Goal: Information Seeking & Learning: Stay updated

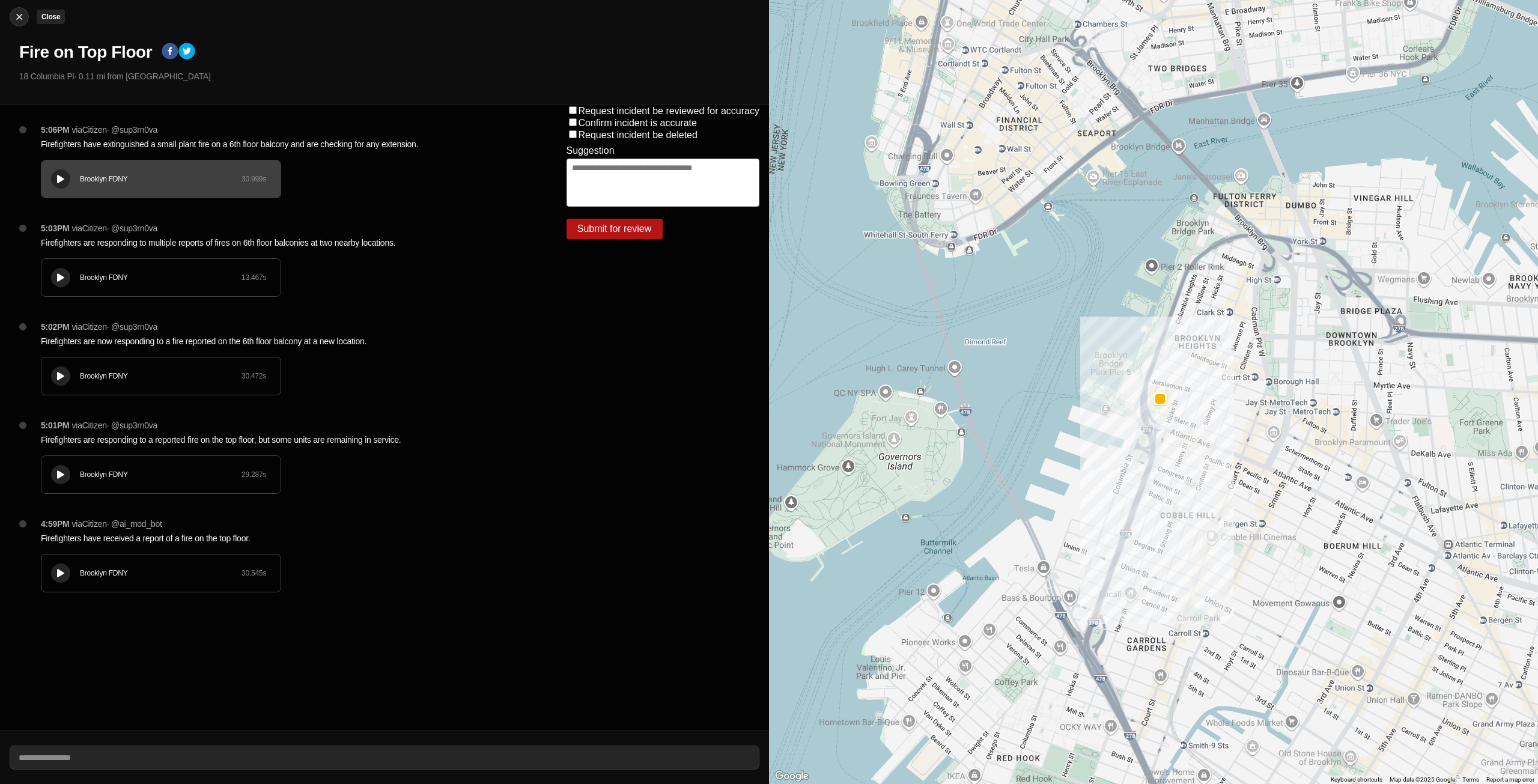
click at [20, 19] on img at bounding box center [19, 17] width 12 height 12
select select "*"
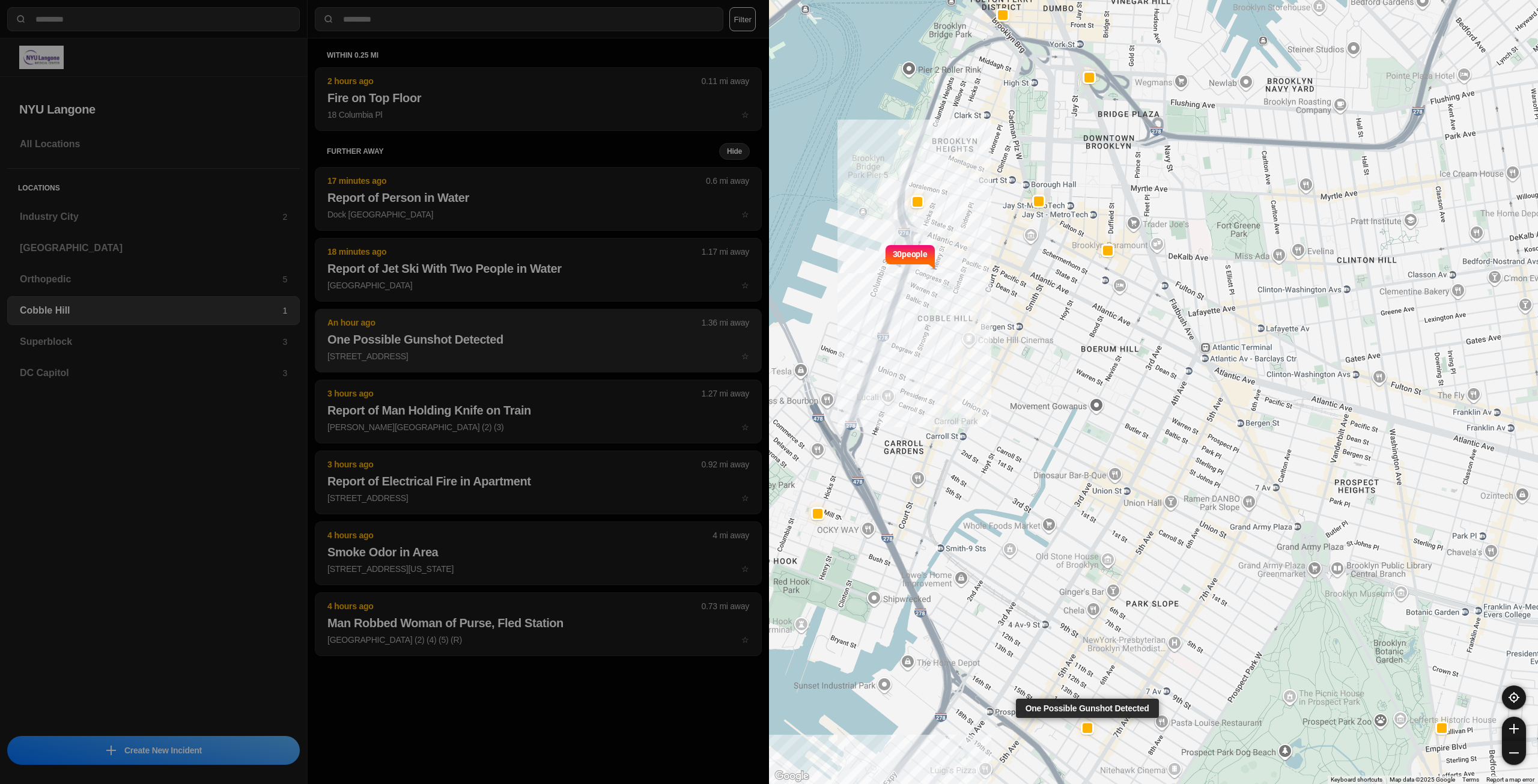
click at [440, 334] on h2 "One Possible Gunshot Detected" at bounding box center [538, 339] width 421 height 17
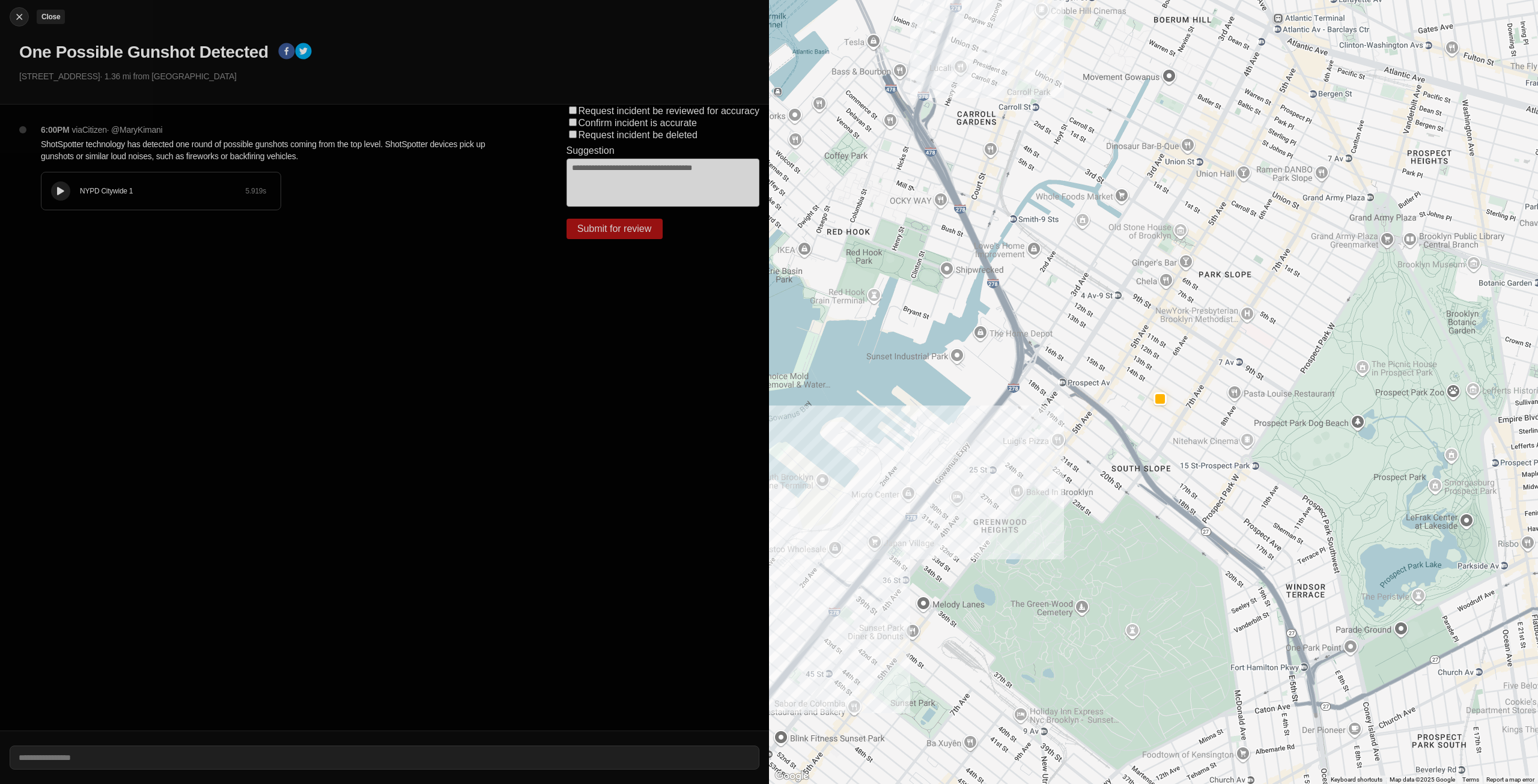
click at [13, 14] on div at bounding box center [19, 17] width 18 height 12
select select "*"
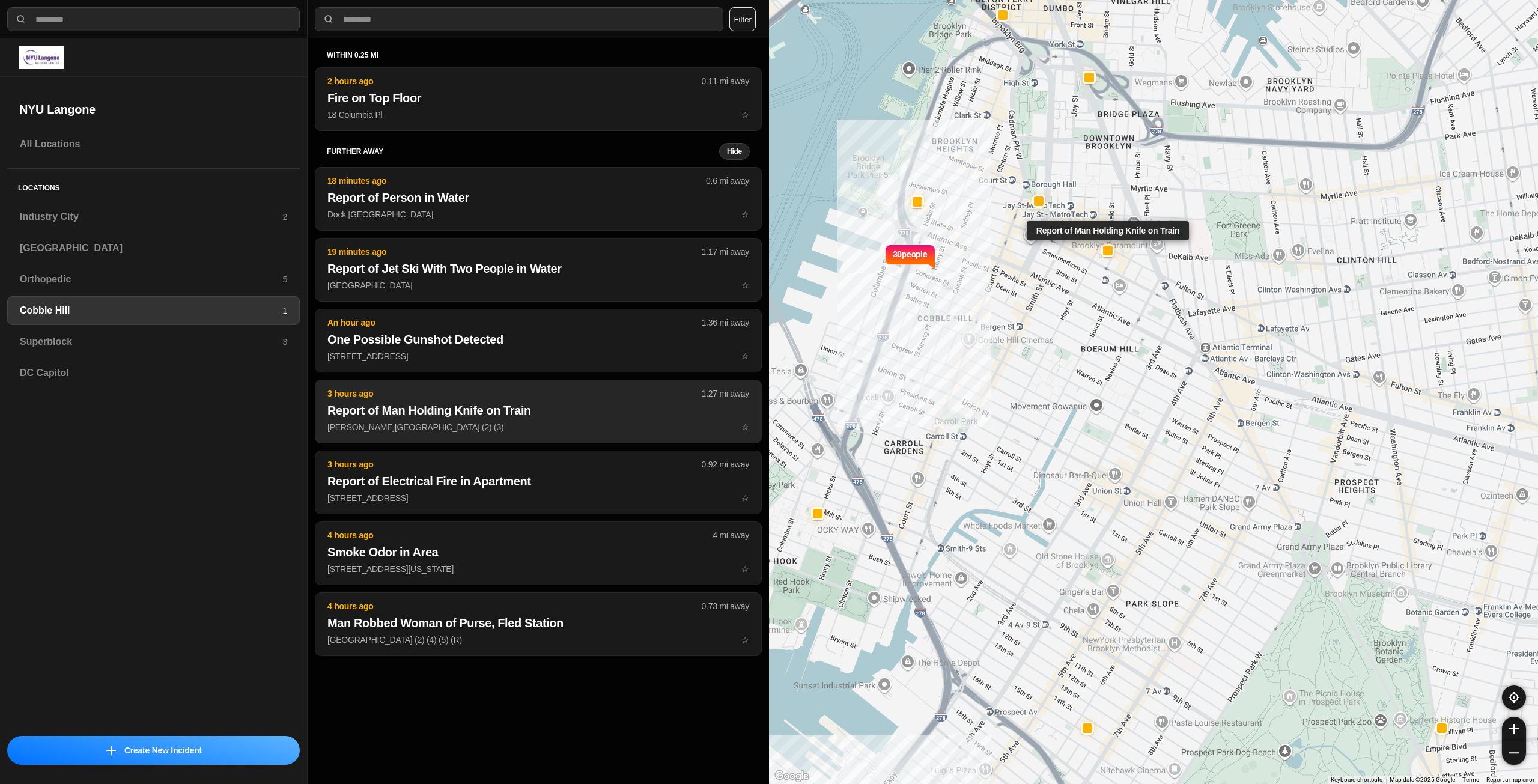
click at [388, 410] on h2 "Report of Man Holding Knife on Train" at bounding box center [538, 410] width 421 height 17
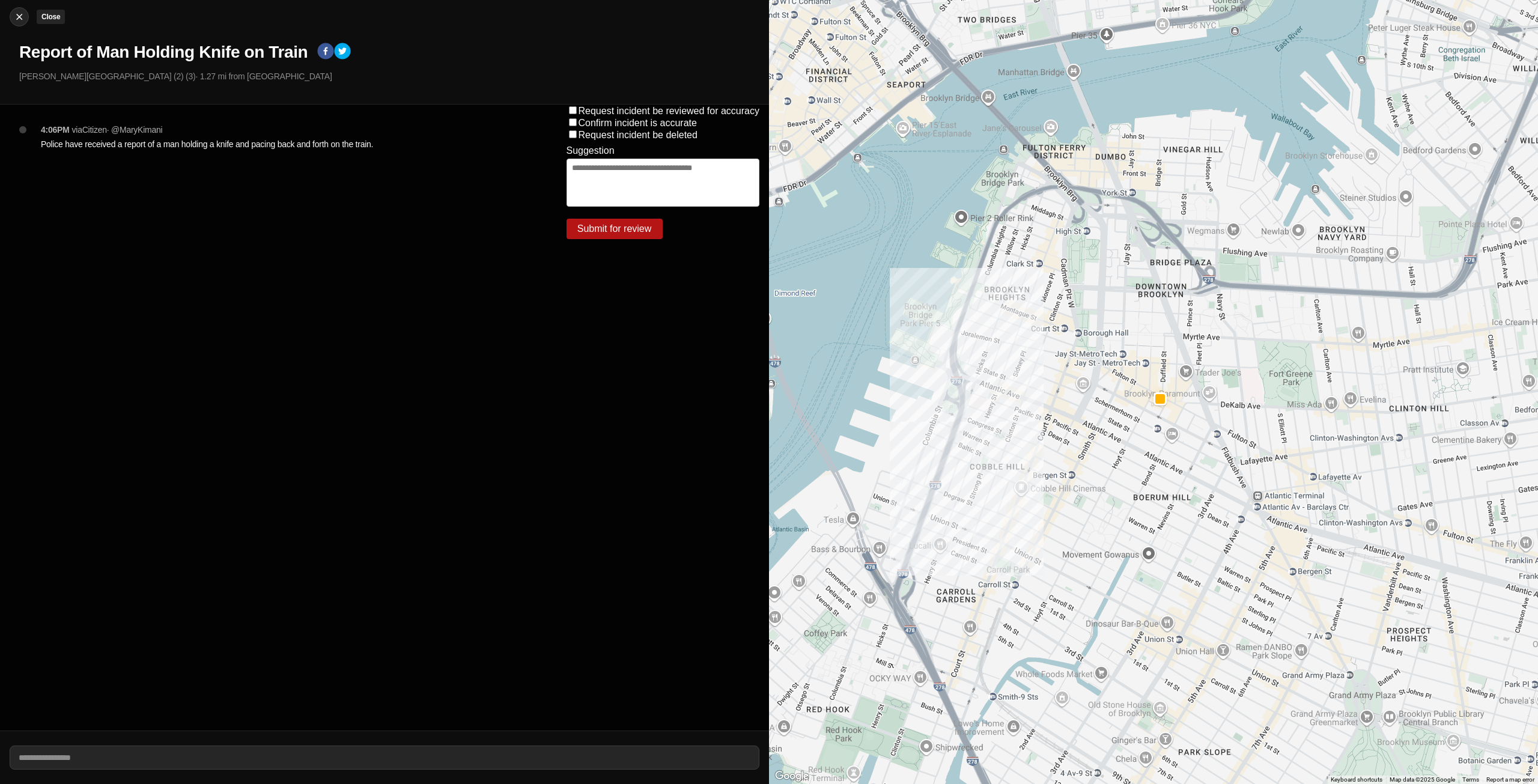
click at [24, 16] on img at bounding box center [19, 17] width 12 height 12
select select "*"
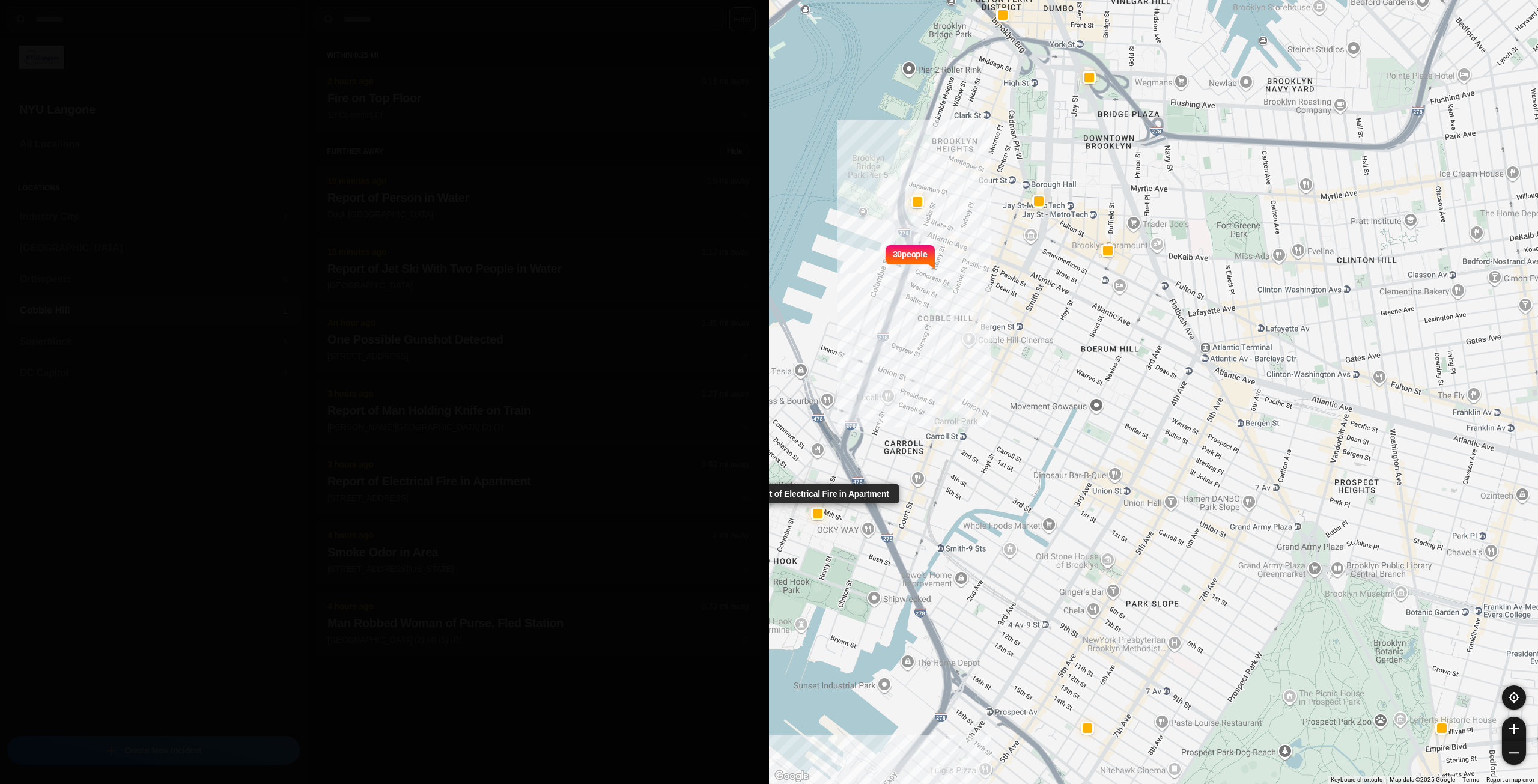
click at [446, 498] on p "[STREET_ADDRESS] ☆" at bounding box center [538, 498] width 421 height 12
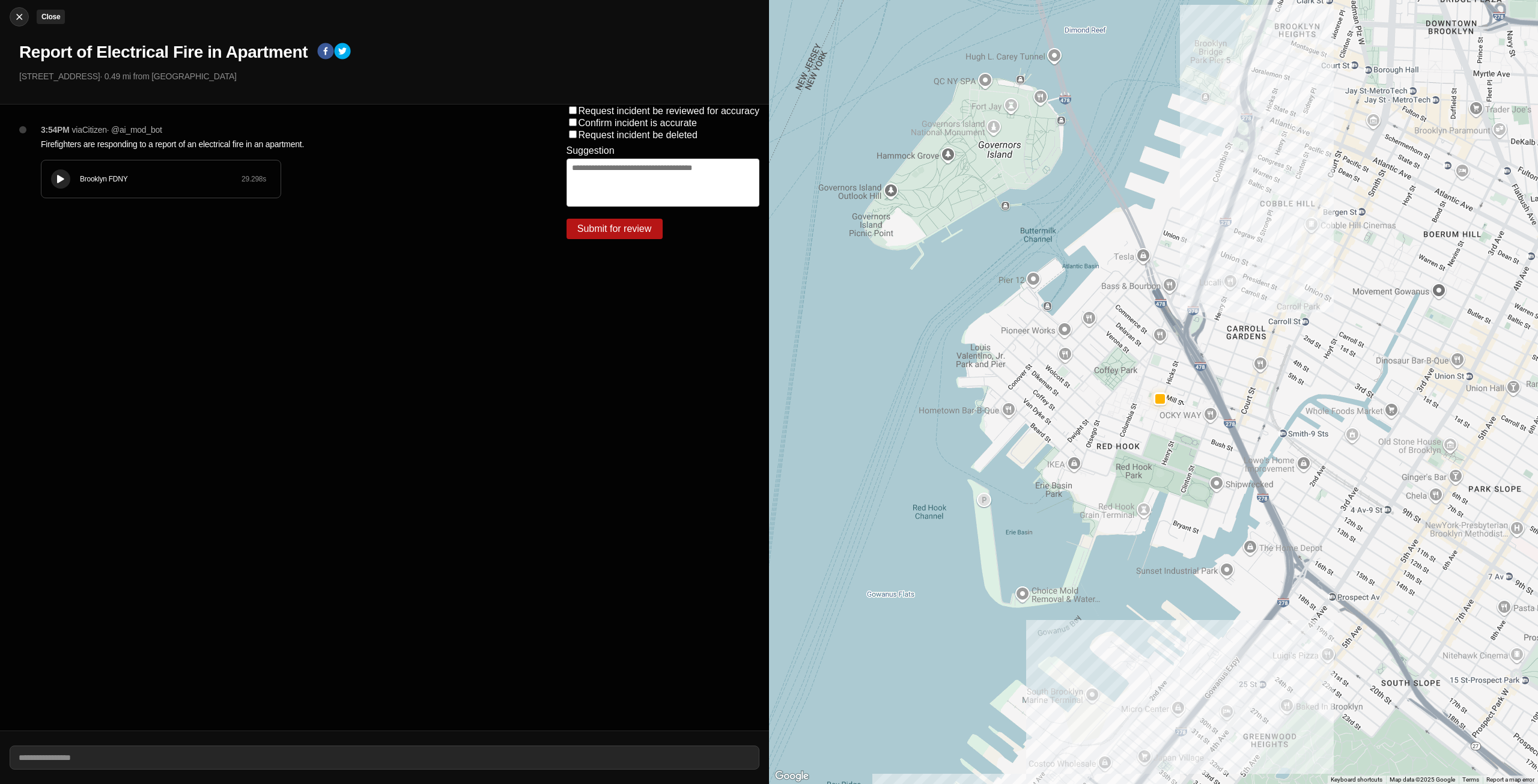
click at [26, 13] on div at bounding box center [19, 17] width 18 height 12
select select "*"
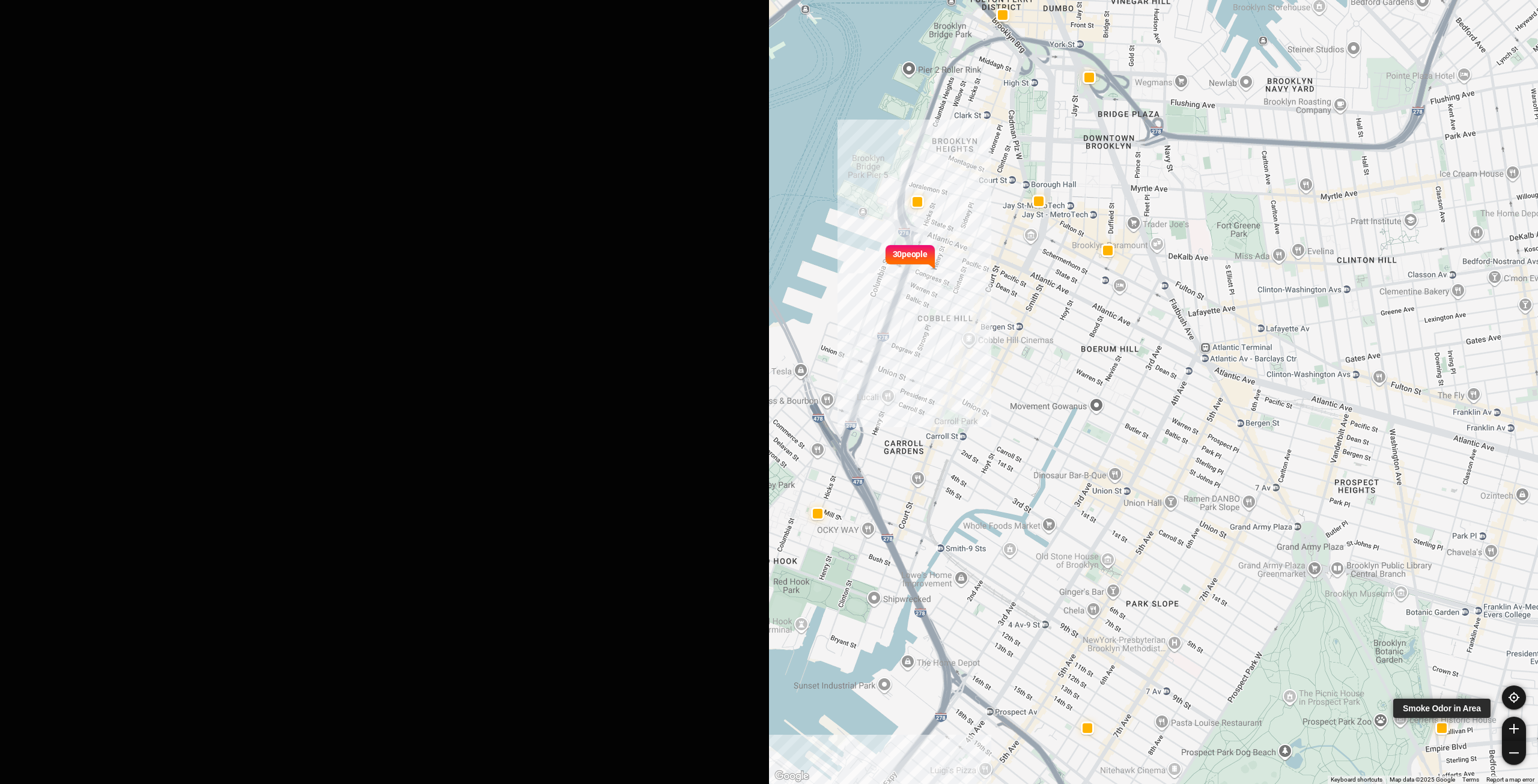
click at [440, 577] on button "4 hours ago 4 mi away Smoke Odor in Area [STREET_ADDRESS][US_STATE] ☆" at bounding box center [538, 553] width 447 height 63
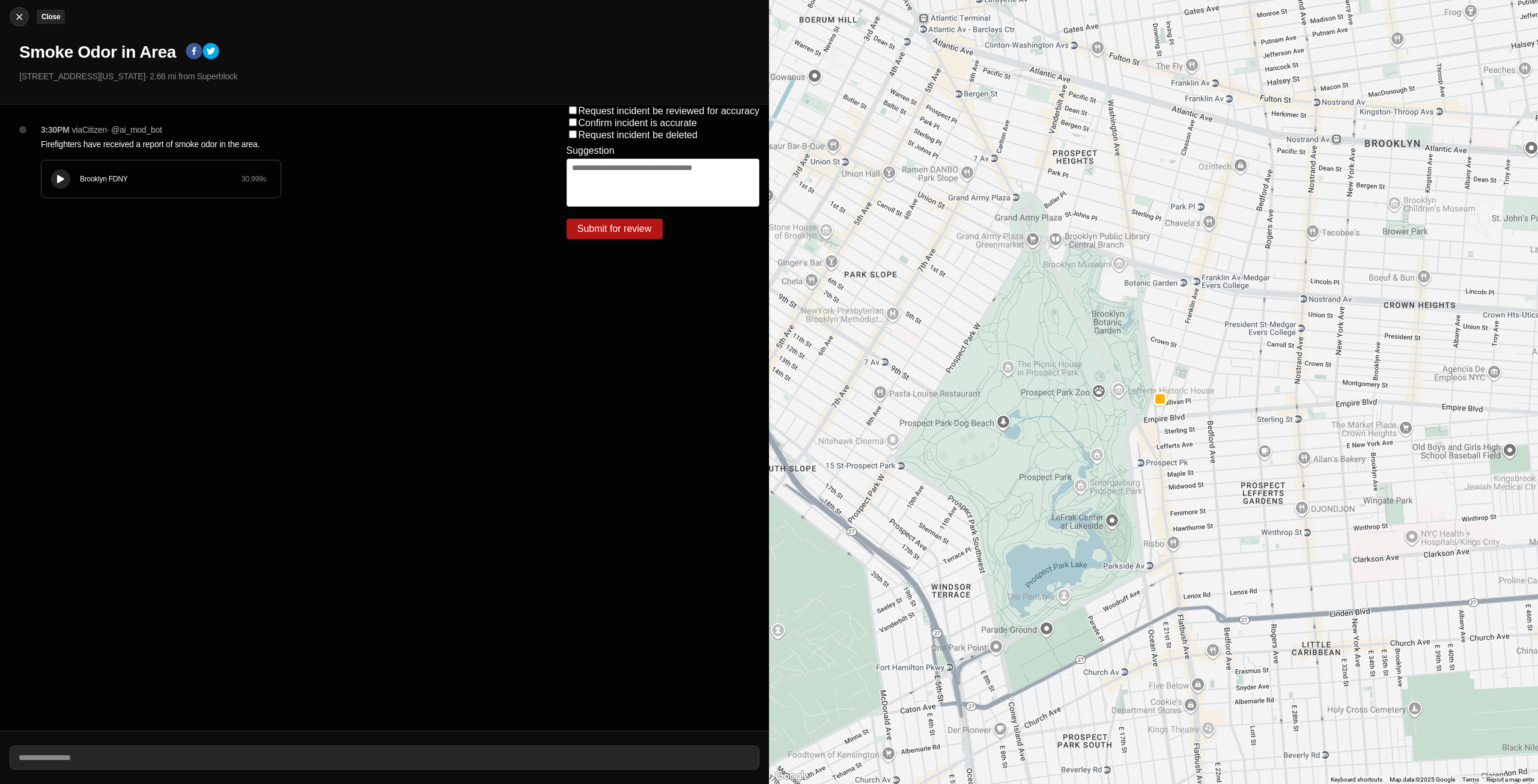
click at [22, 12] on img at bounding box center [19, 17] width 12 height 12
select select "*"
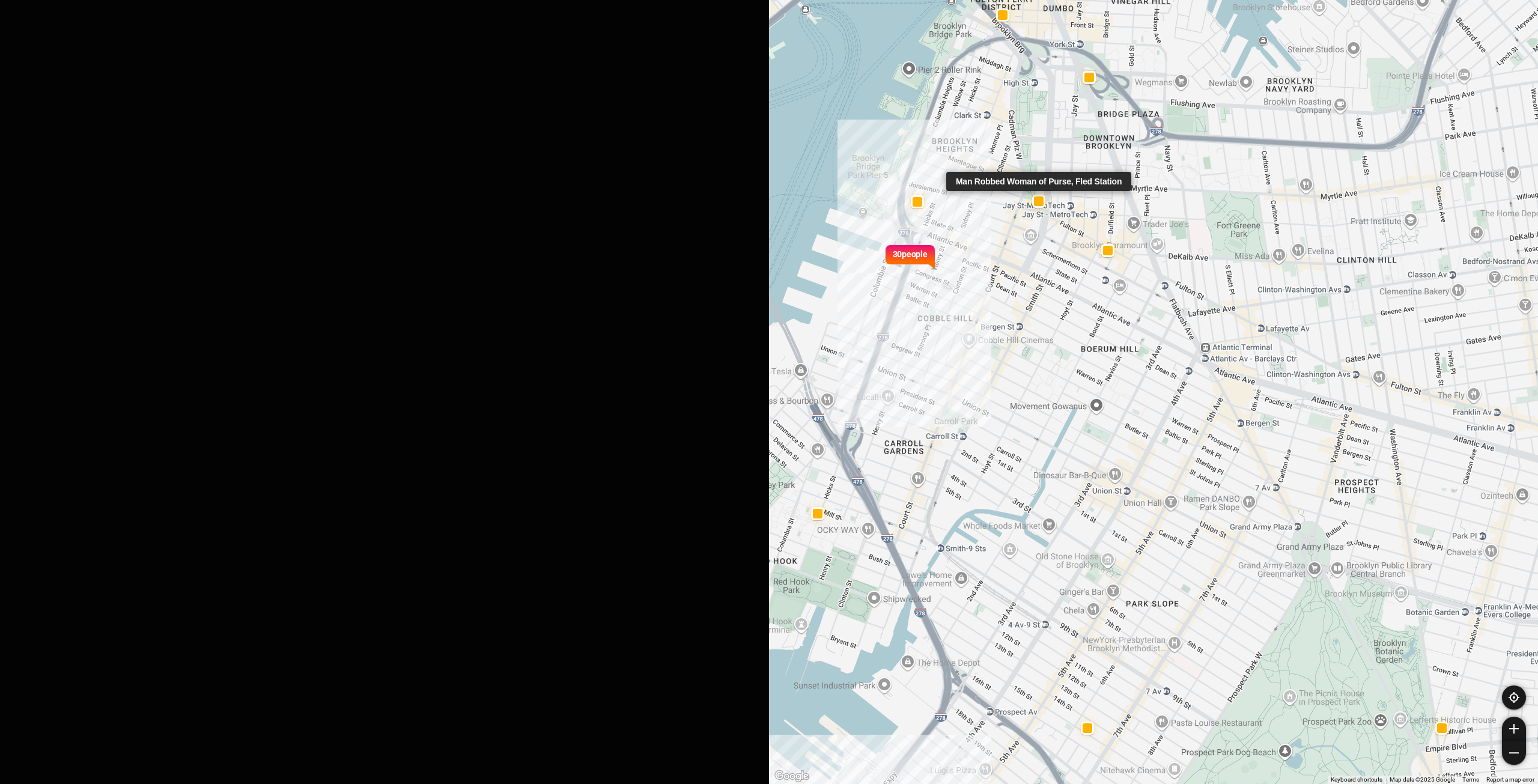
click at [488, 603] on p "4 hours ago" at bounding box center [515, 605] width 374 height 12
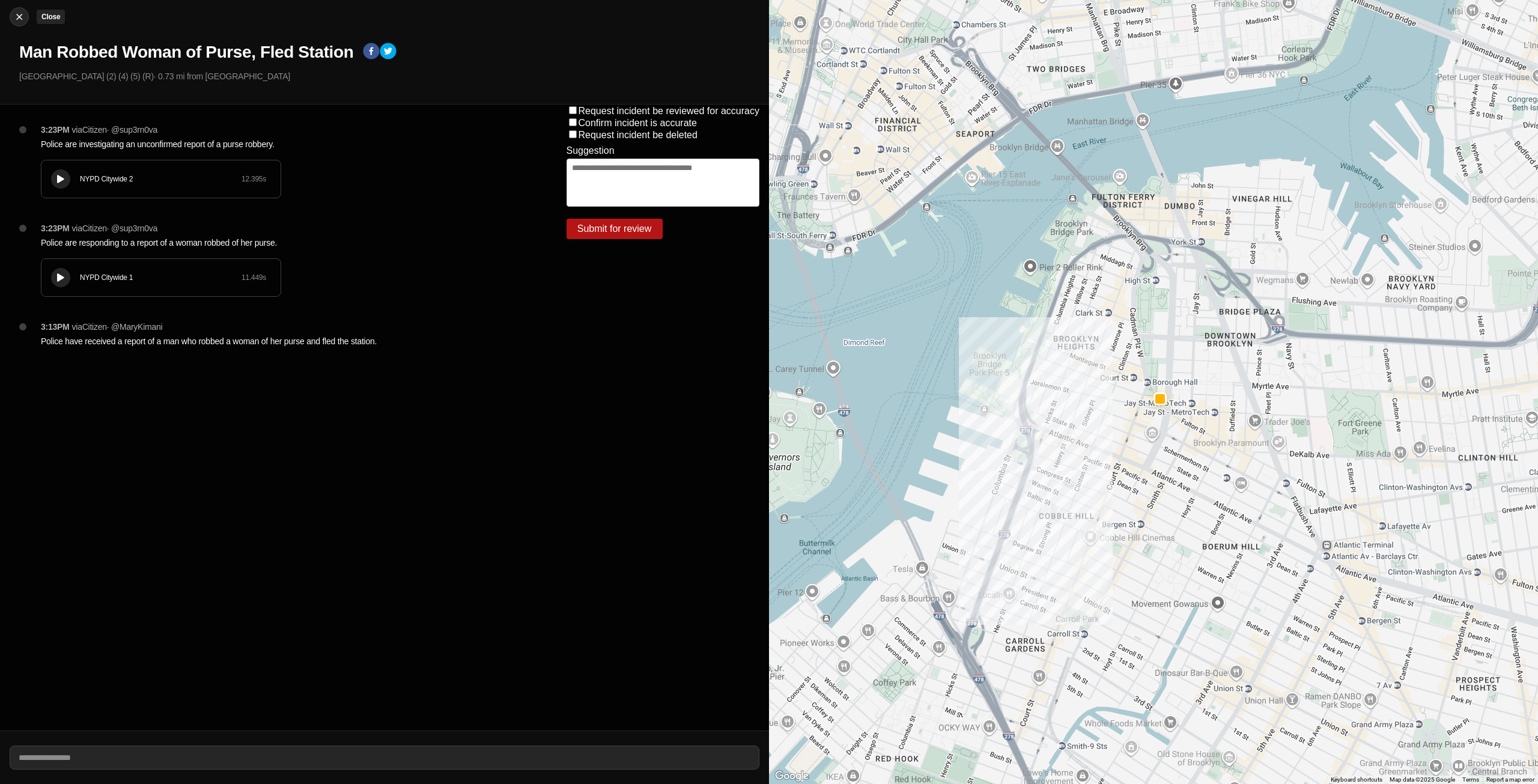
click at [11, 16] on div at bounding box center [19, 17] width 18 height 12
select select "*"
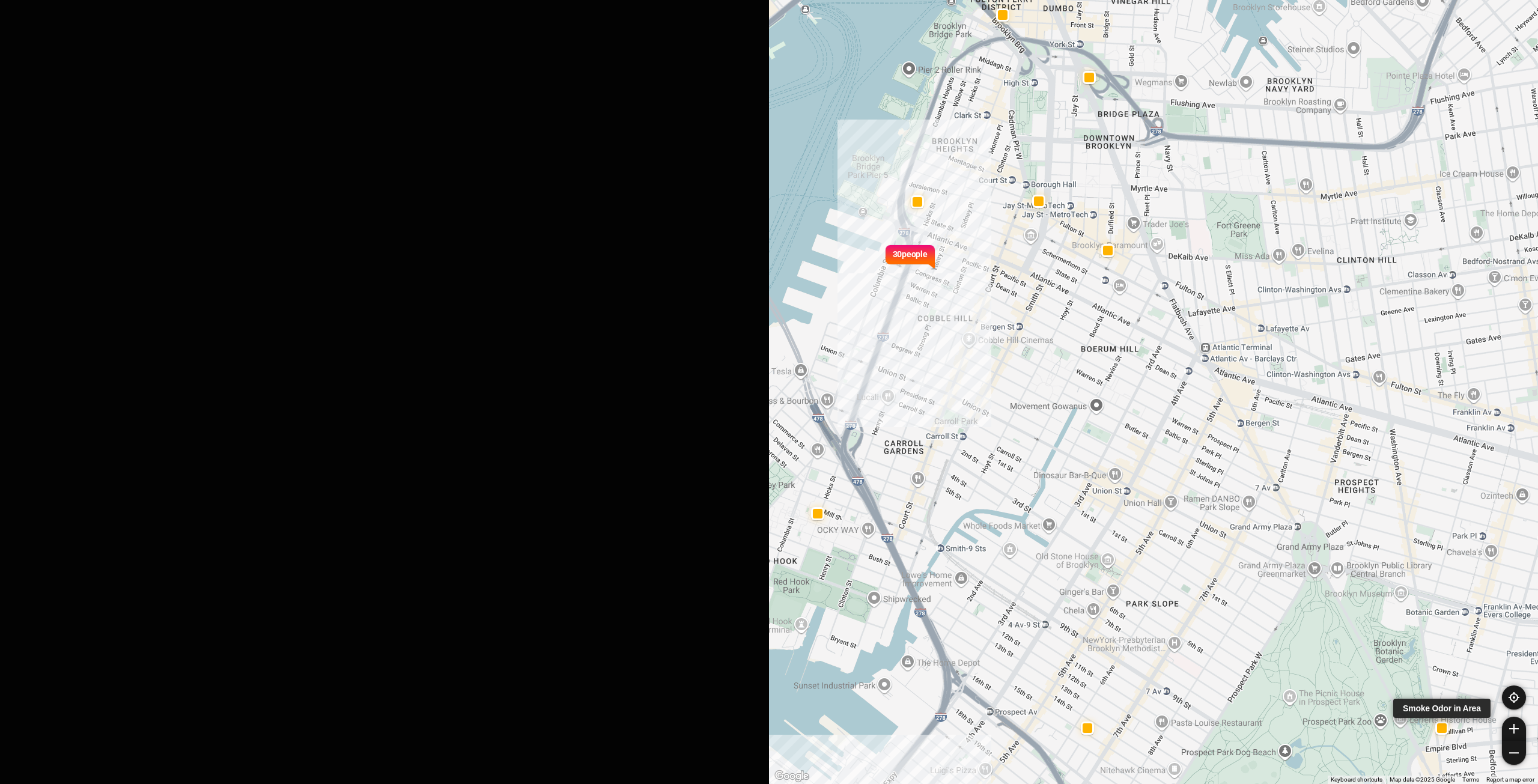
click at [420, 551] on h2 "Smoke Odor in Area" at bounding box center [538, 551] width 421 height 17
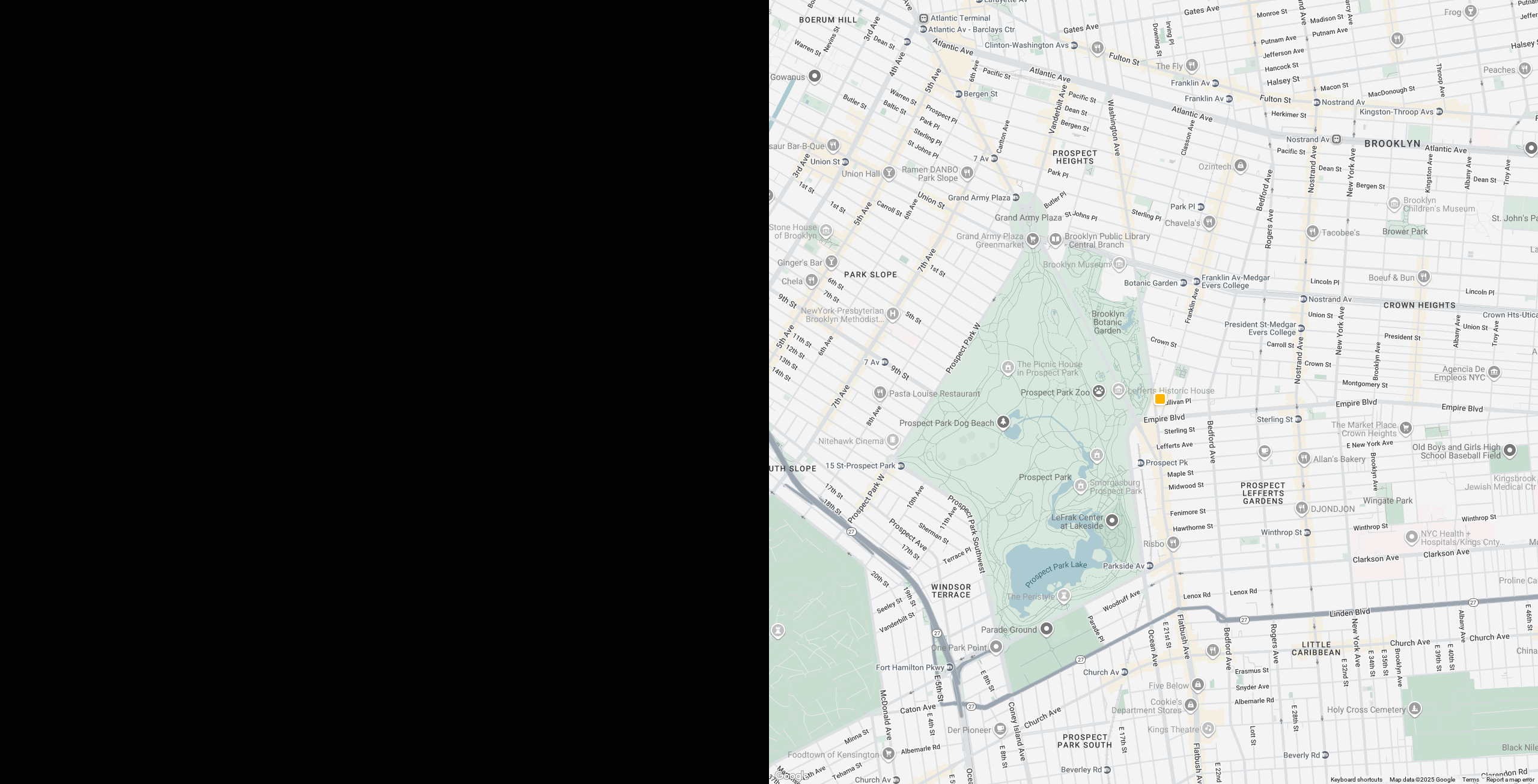
click at [11, 17] on div at bounding box center [19, 17] width 18 height 12
select select "*"
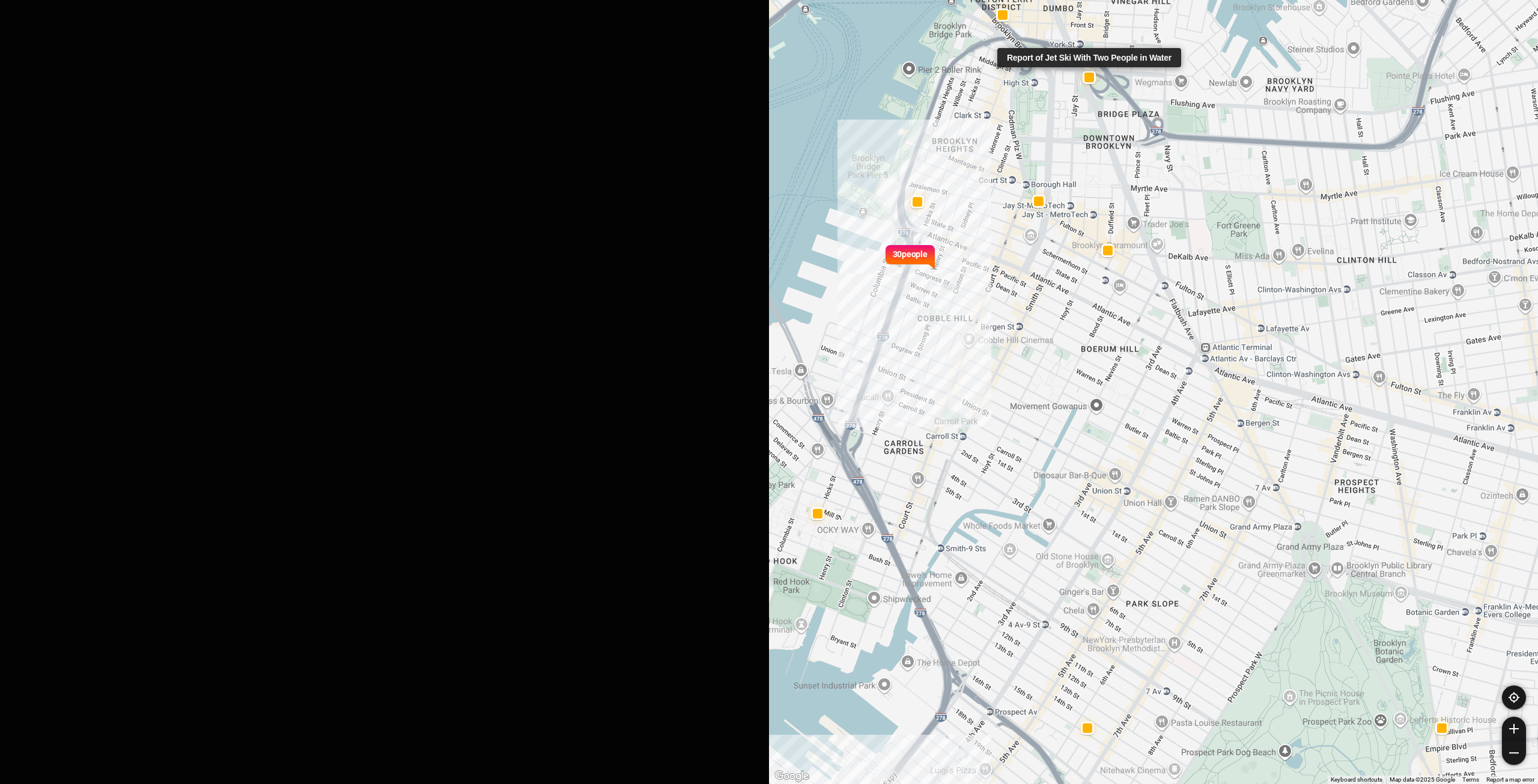
click at [377, 269] on h2 "Report of Jet Ski With Two People in Water" at bounding box center [538, 269] width 421 height 17
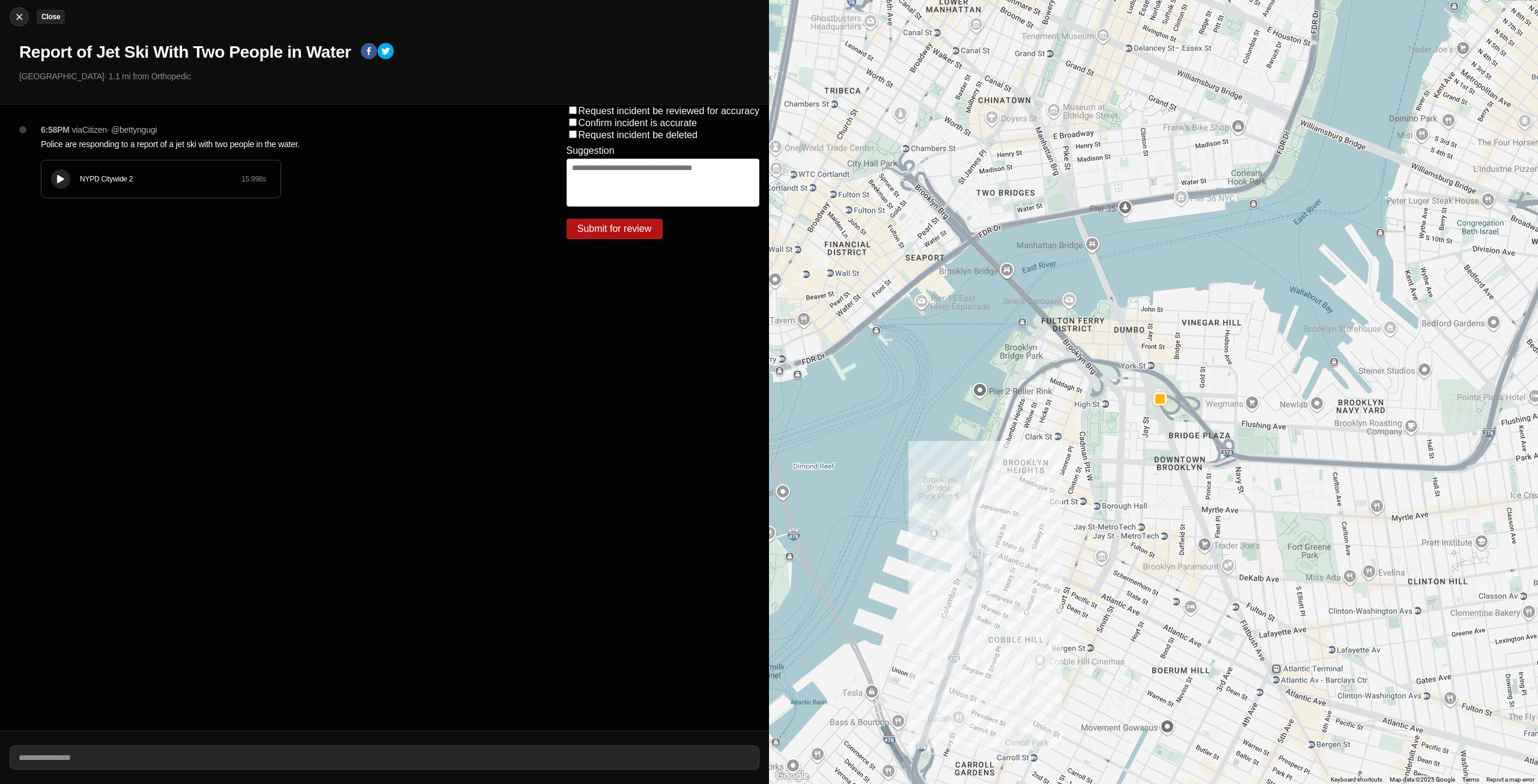
click at [20, 19] on img at bounding box center [19, 17] width 12 height 12
select select "*"
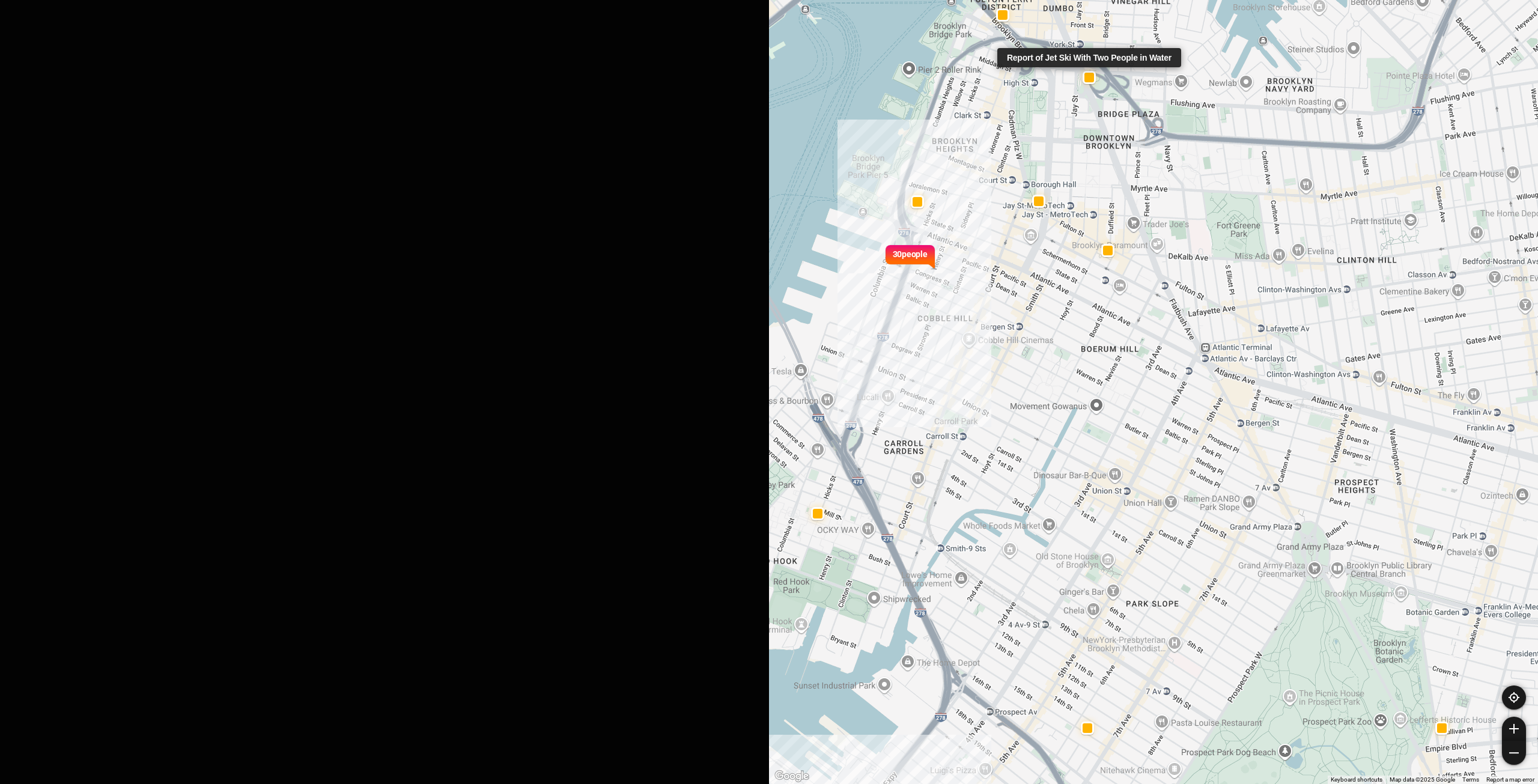
click at [435, 252] on p "19 minutes ago" at bounding box center [515, 251] width 374 height 12
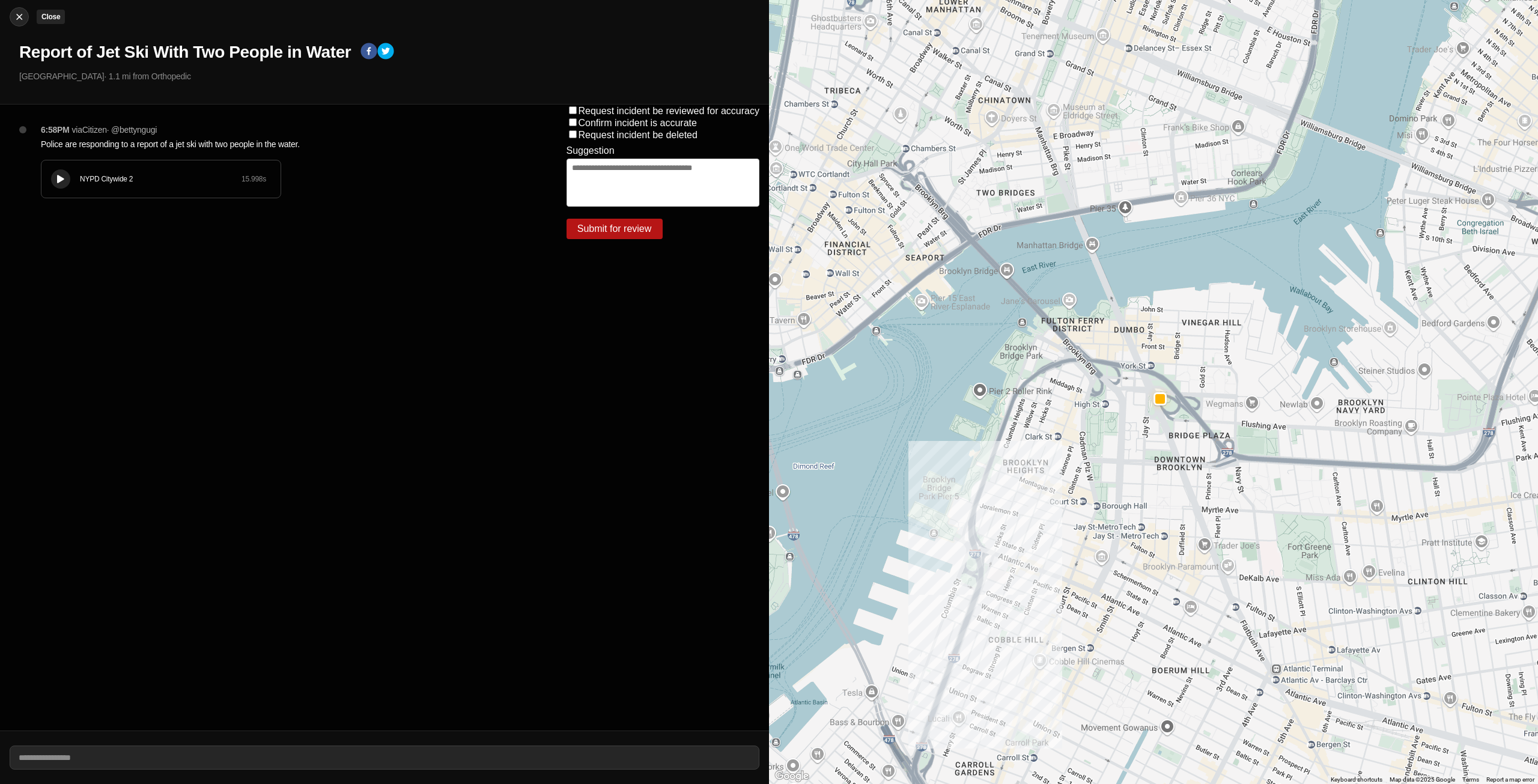
click at [18, 16] on img at bounding box center [19, 17] width 12 height 12
select select "*"
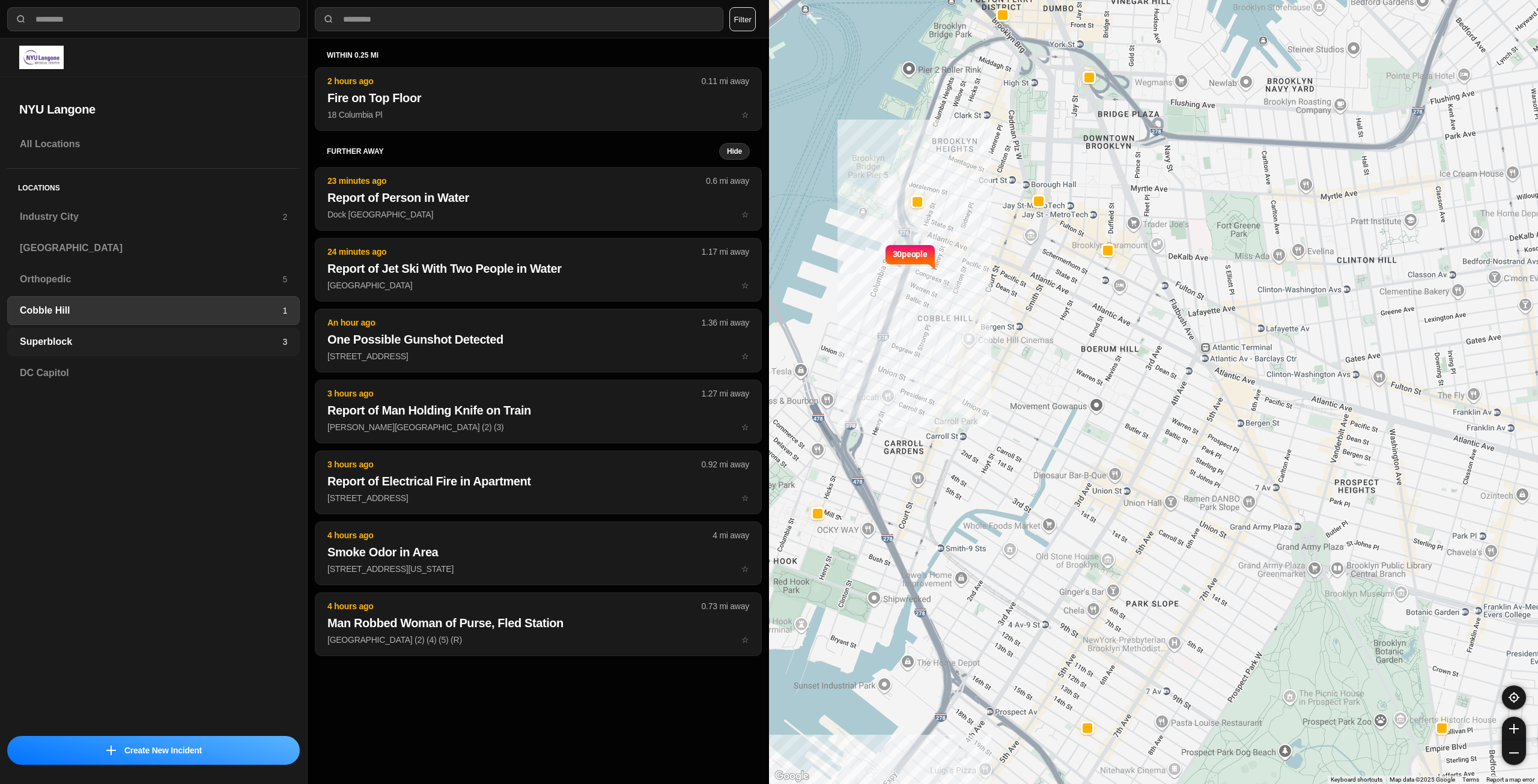
click at [240, 345] on h3 "Superblock" at bounding box center [151, 341] width 262 height 14
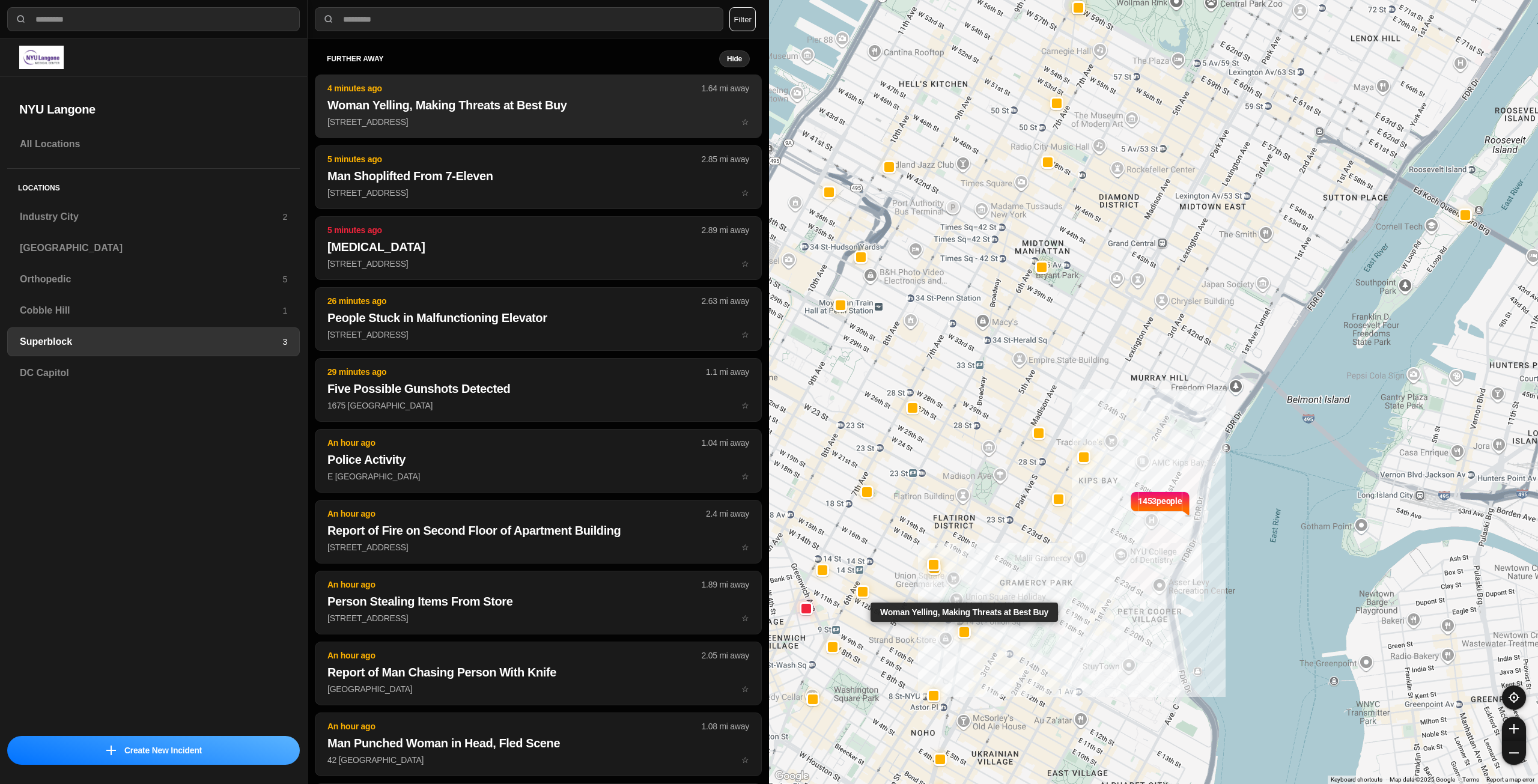
click at [471, 116] on p "[STREET_ADDRESS] ☆" at bounding box center [538, 122] width 421 height 12
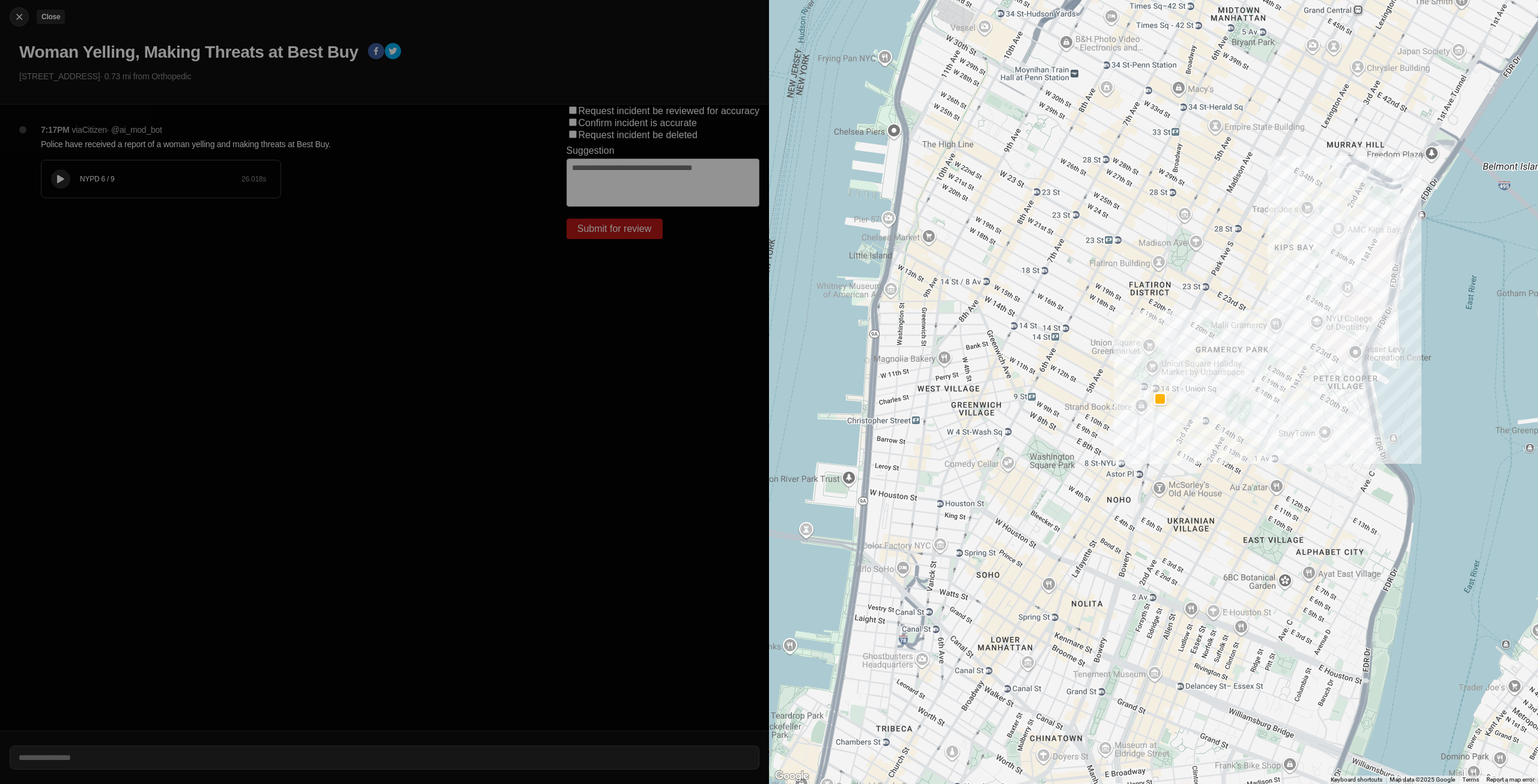
click at [13, 17] on img at bounding box center [19, 17] width 12 height 12
select select "*"
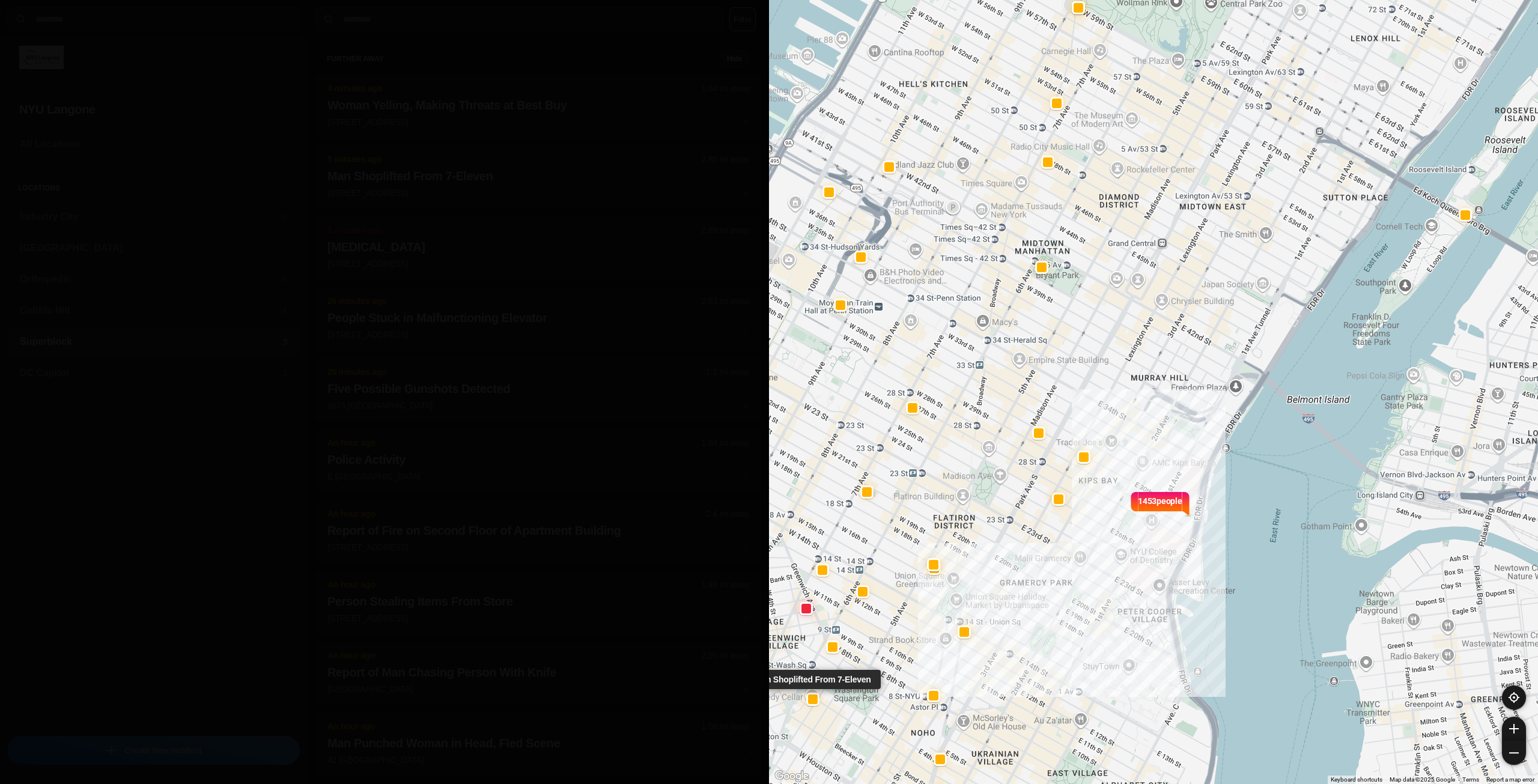
click at [568, 176] on h2 "Man Shoplifted From 7-Eleven" at bounding box center [538, 176] width 421 height 17
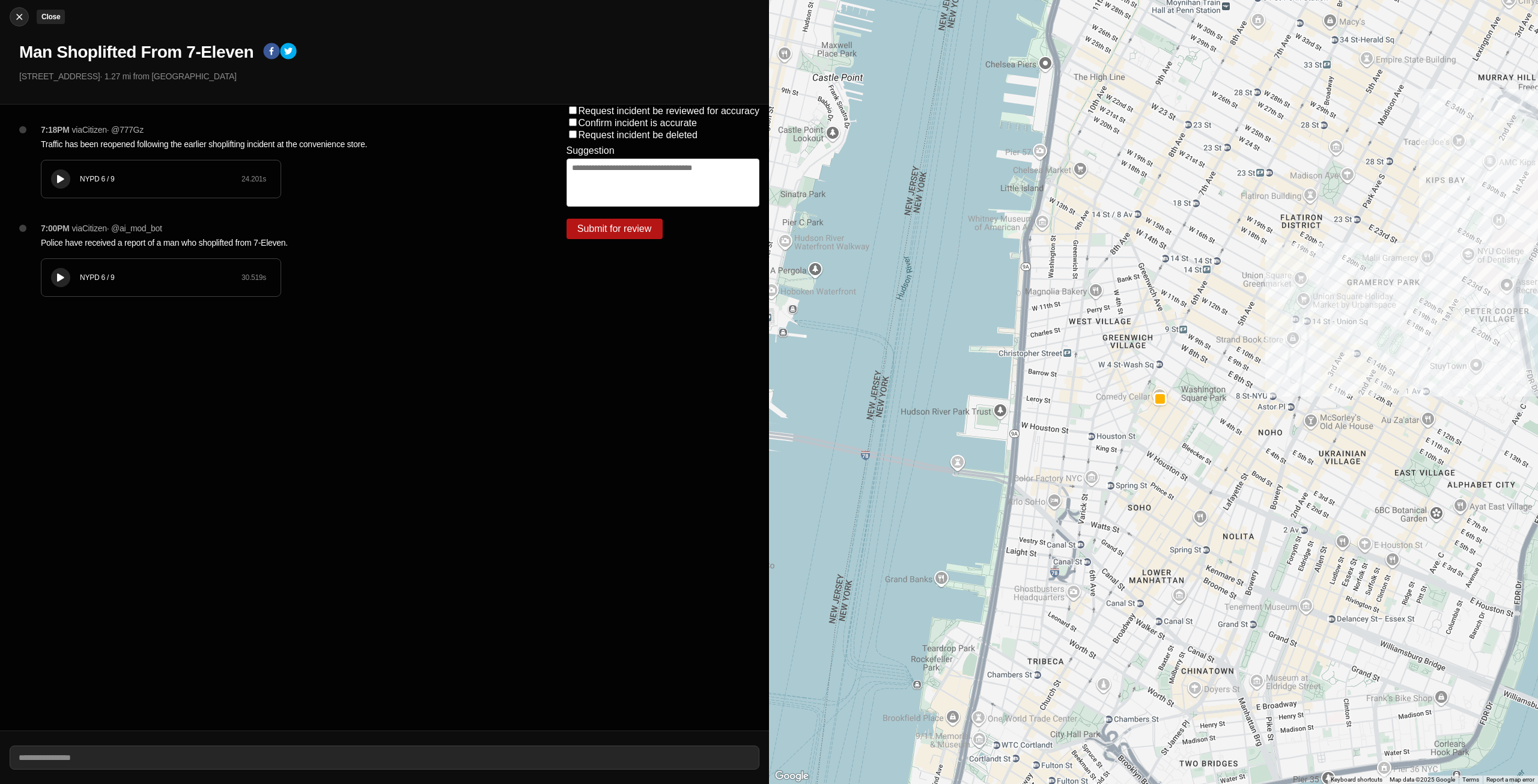
click at [12, 20] on div at bounding box center [19, 17] width 18 height 12
select select "*"
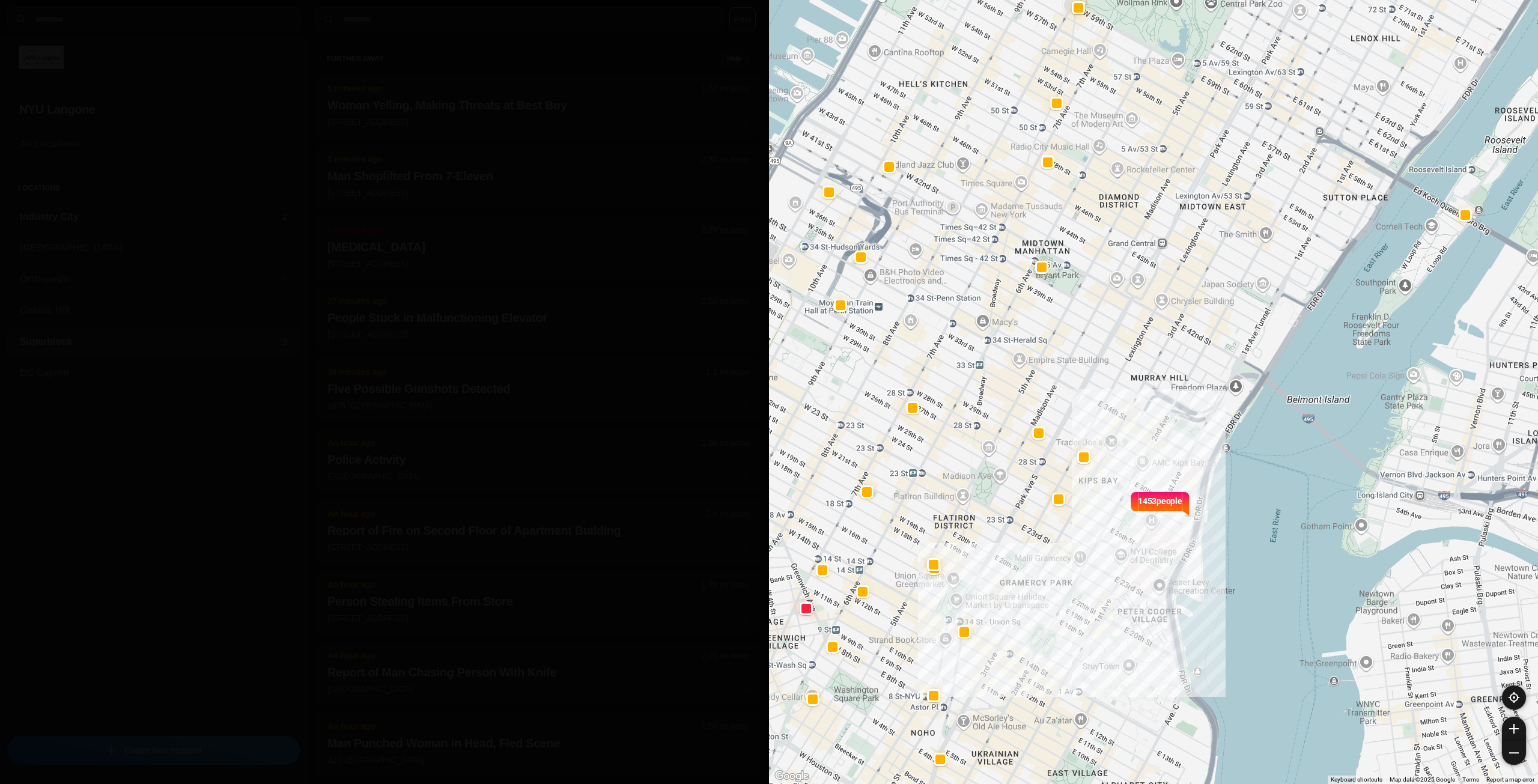
click at [140, 219] on h3 "Industry City" at bounding box center [151, 216] width 262 height 14
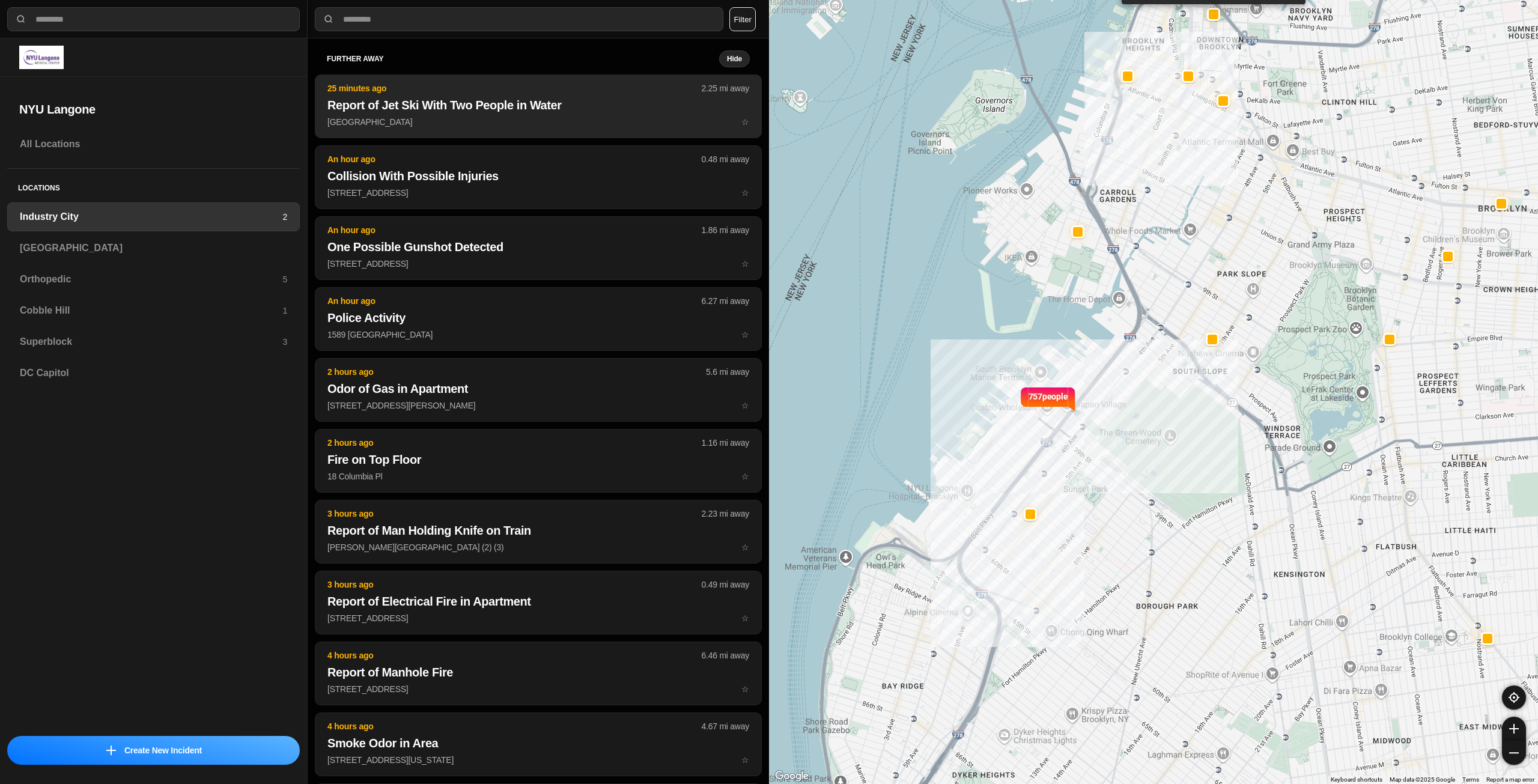
click at [471, 113] on div "further away Hide 25 minutes ago 2.25 mi away Report of Jet Ski With Two People…" at bounding box center [538, 448] width 447 height 796
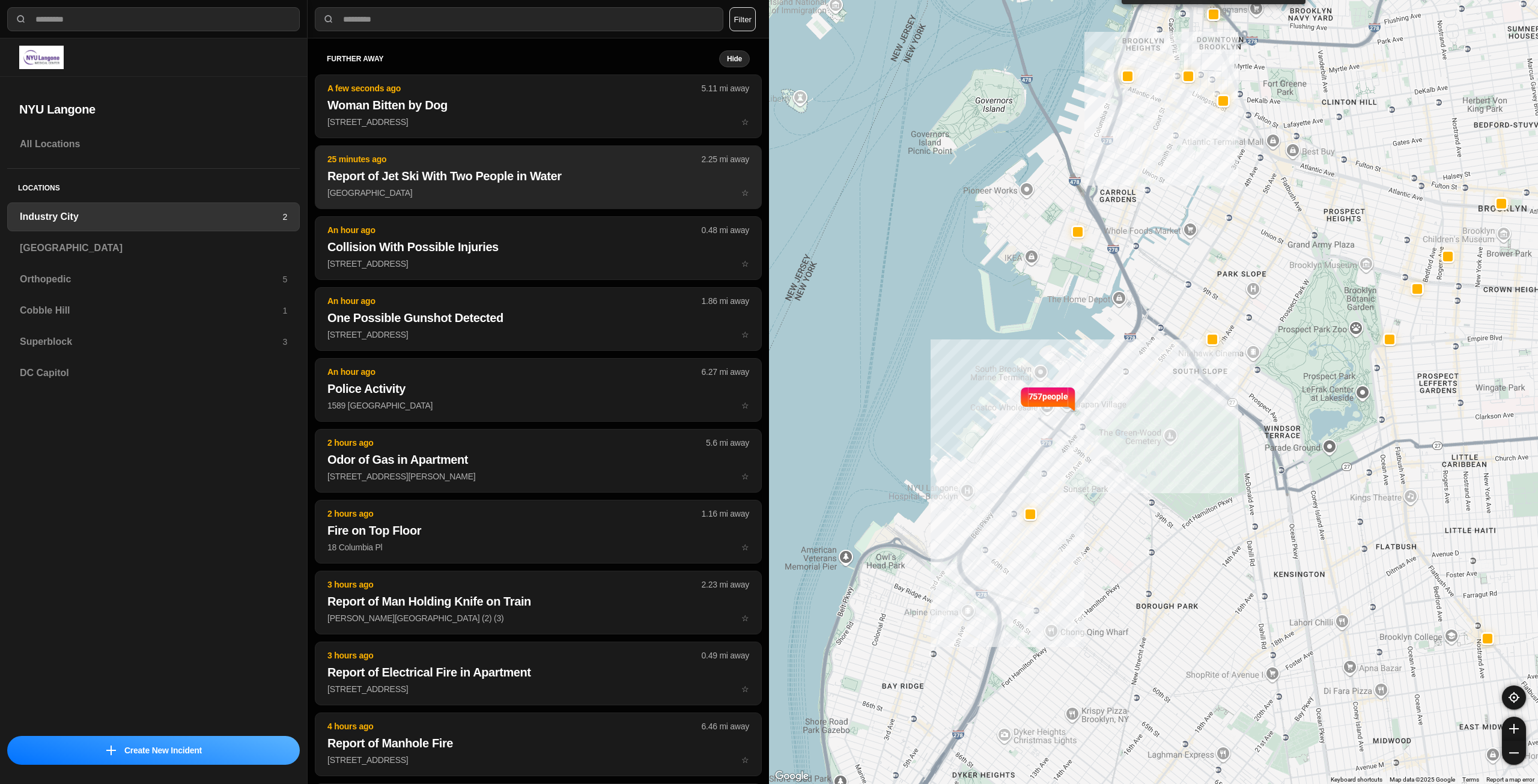
click at [480, 187] on p "Manhattan Bridge & Sands St ☆" at bounding box center [538, 193] width 421 height 12
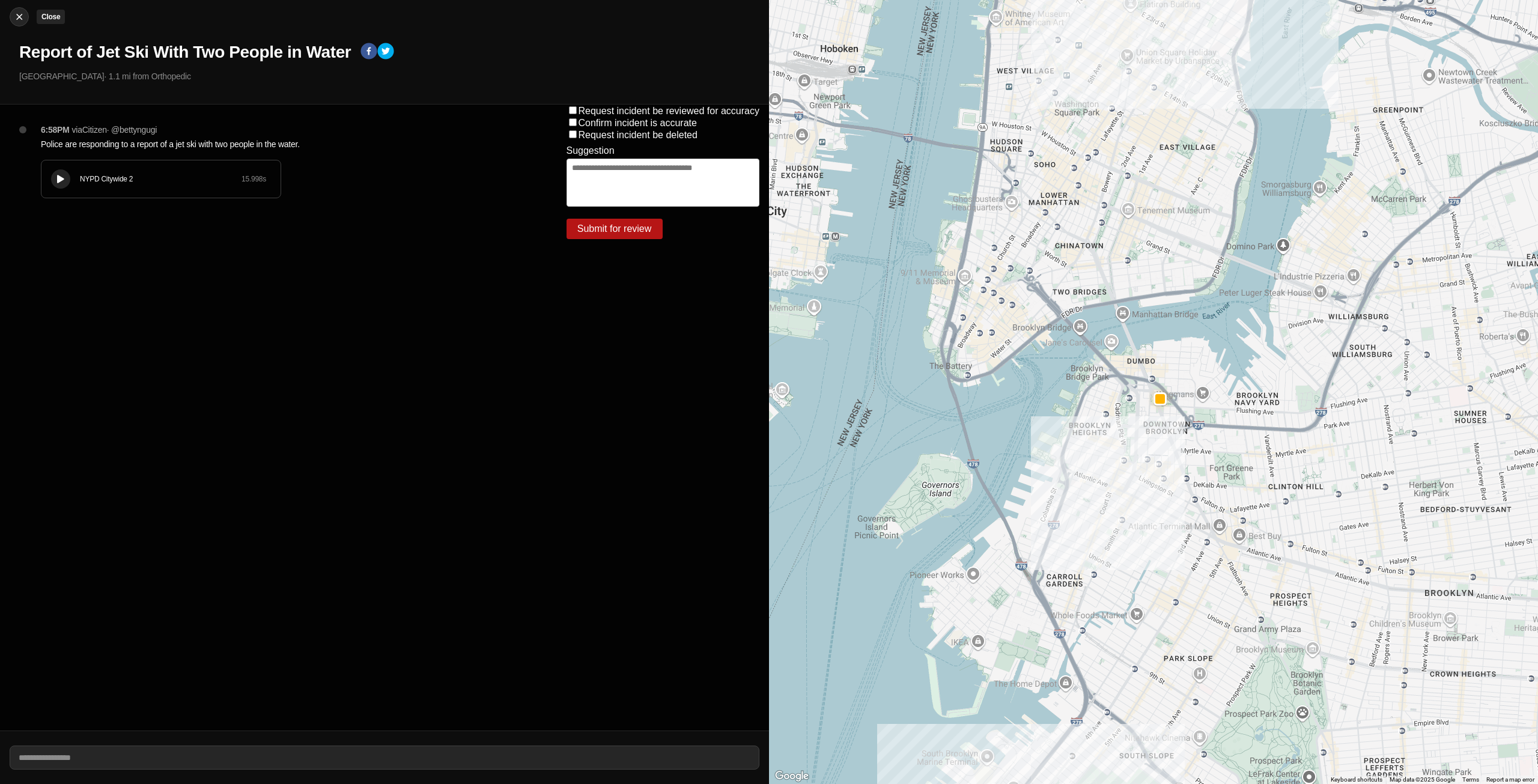
click at [20, 20] on img at bounding box center [19, 17] width 12 height 12
select select "*"
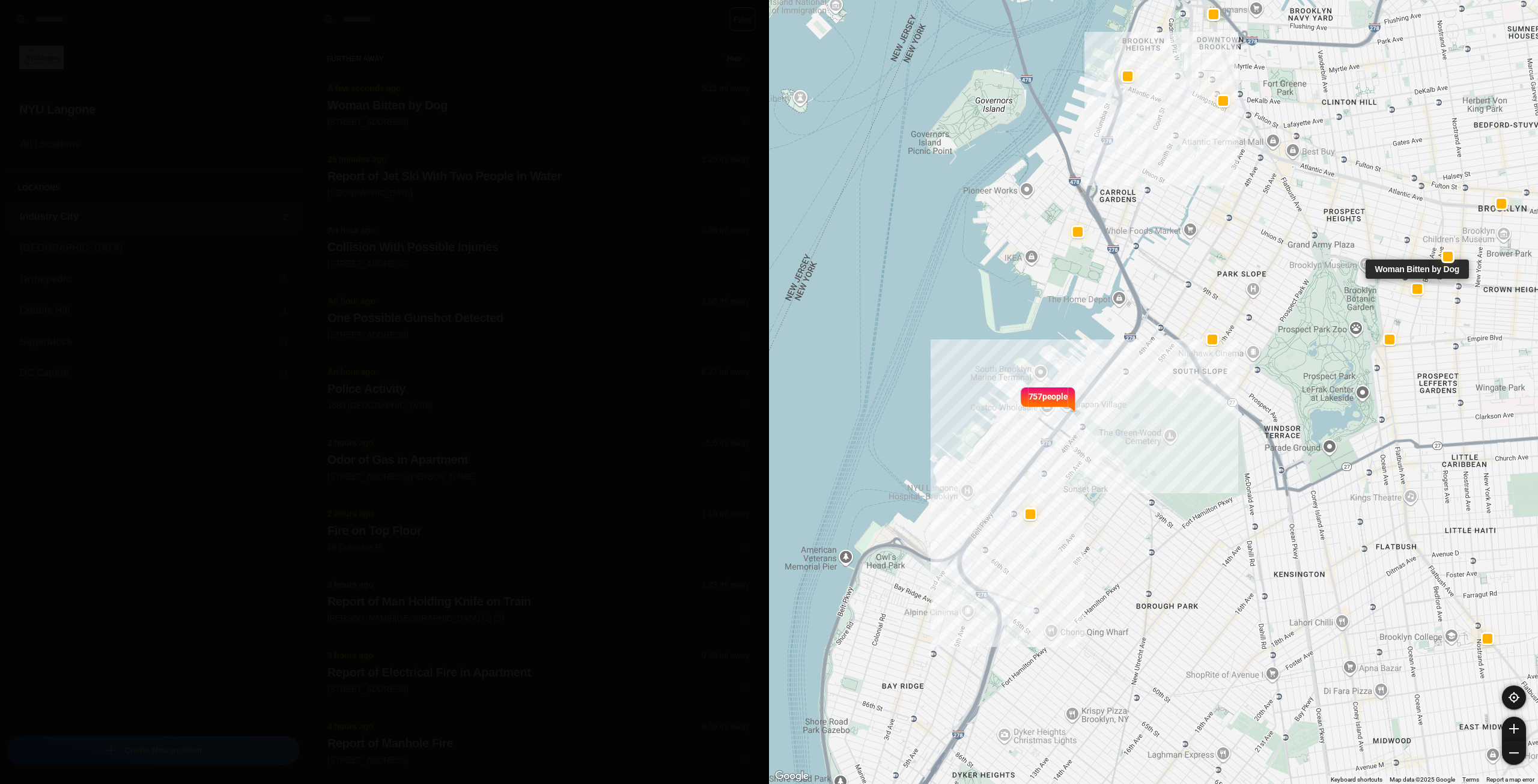
click at [447, 105] on h2 "Woman Bitten by Dog" at bounding box center [538, 105] width 421 height 17
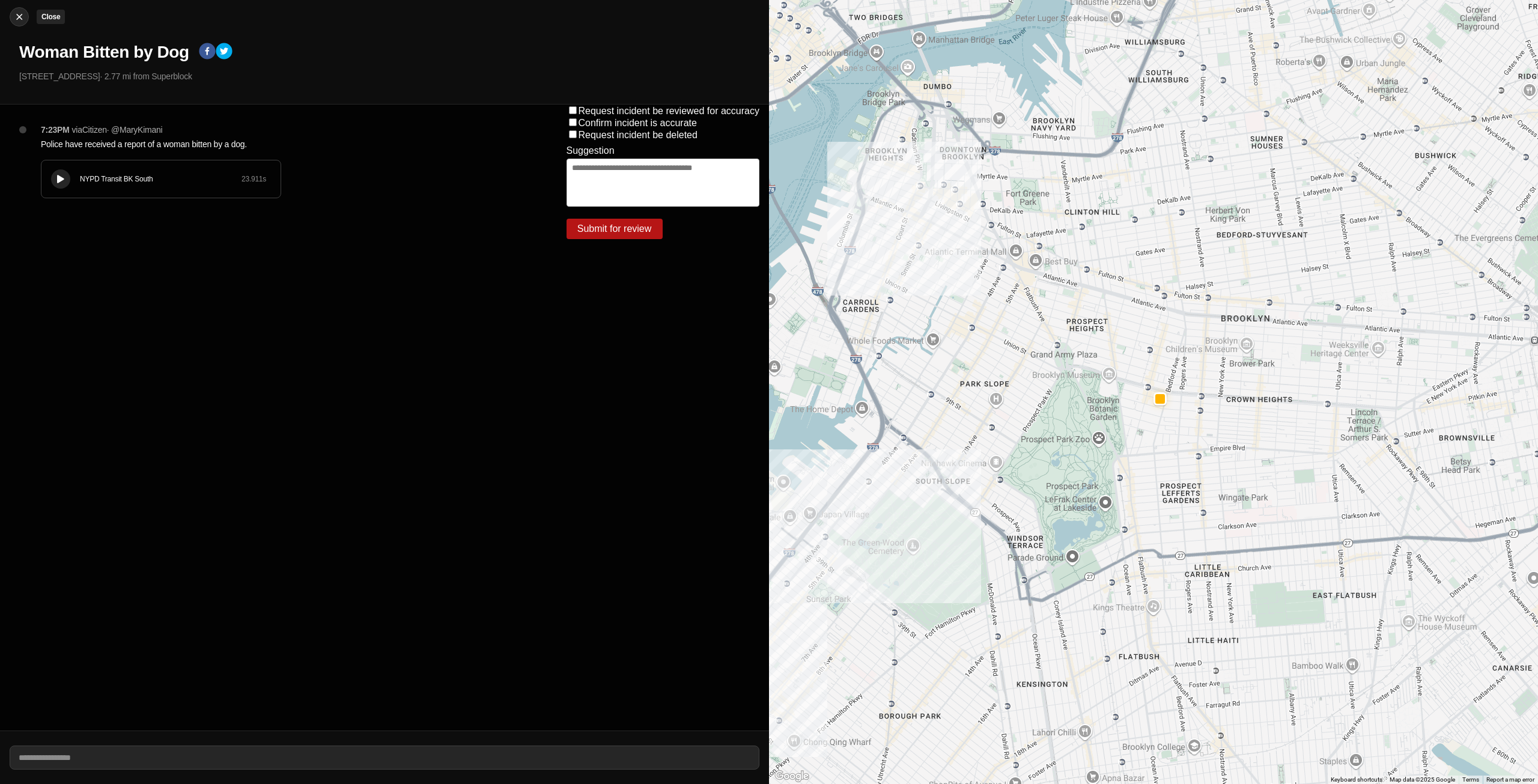
click at [26, 18] on div at bounding box center [19, 17] width 18 height 12
select select "*"
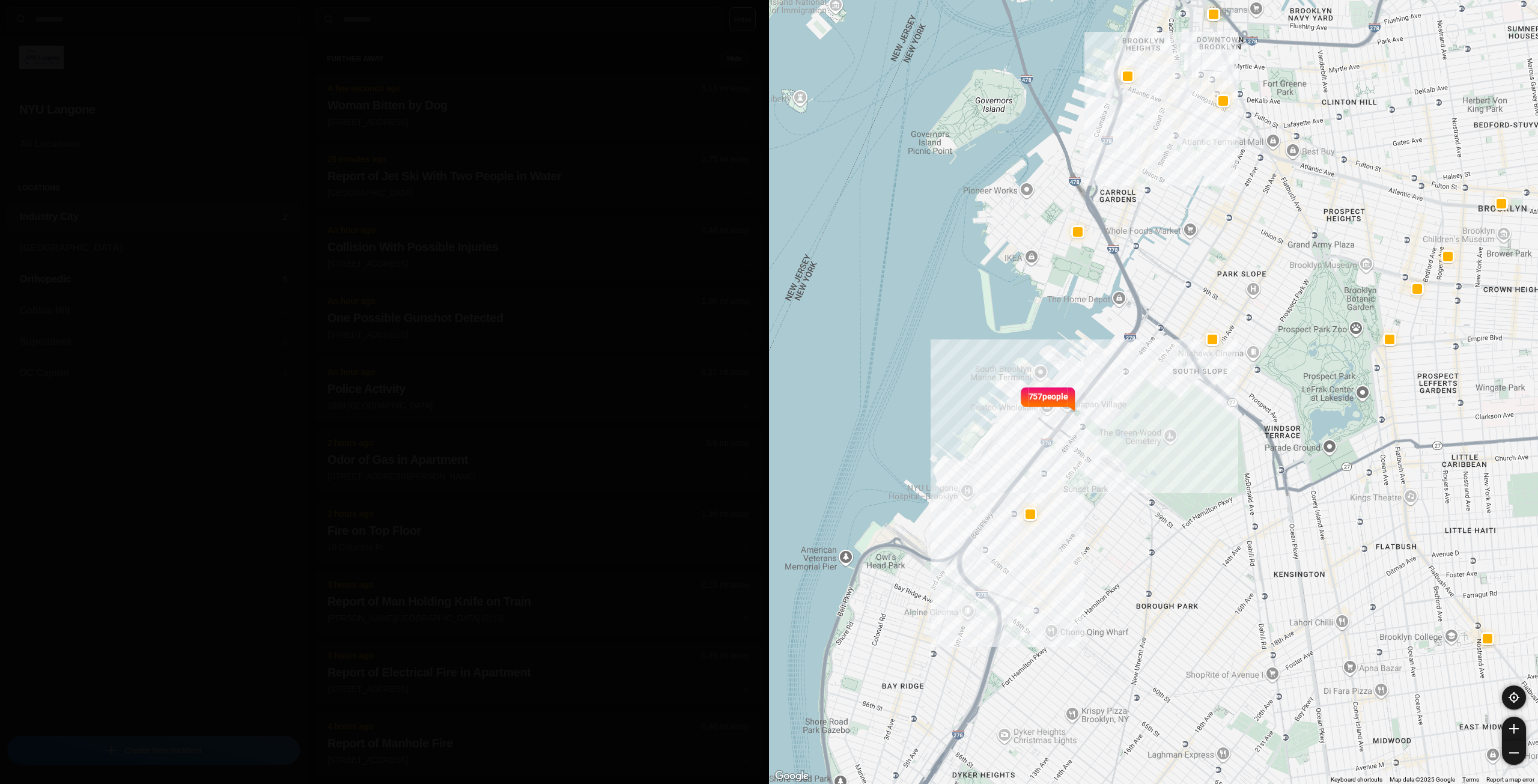
click at [149, 282] on h3 "Orthopedic" at bounding box center [151, 279] width 262 height 14
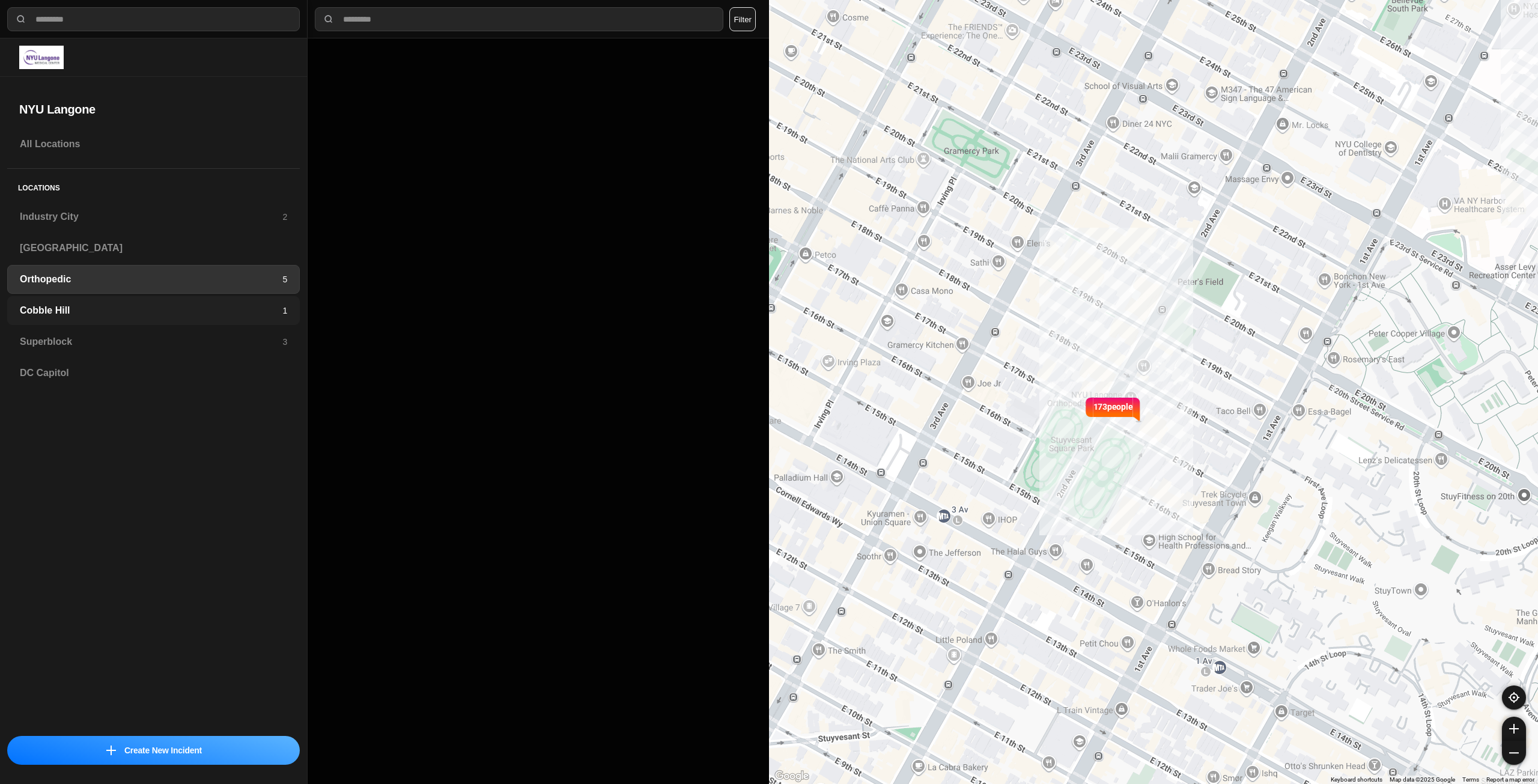
click at [127, 306] on h3 "Cobble Hill" at bounding box center [151, 310] width 262 height 14
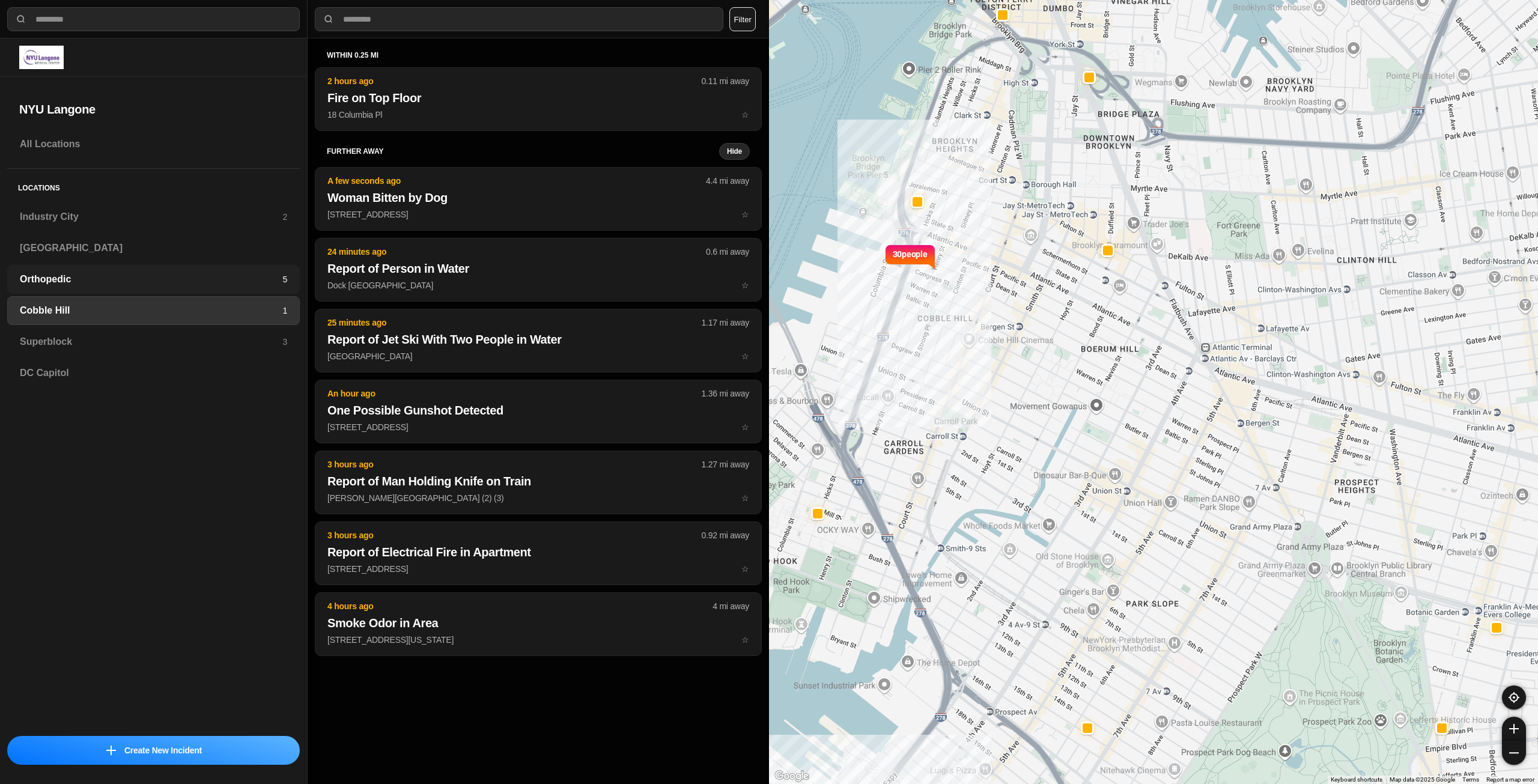
click at [162, 281] on h3 "Orthopedic" at bounding box center [151, 279] width 262 height 14
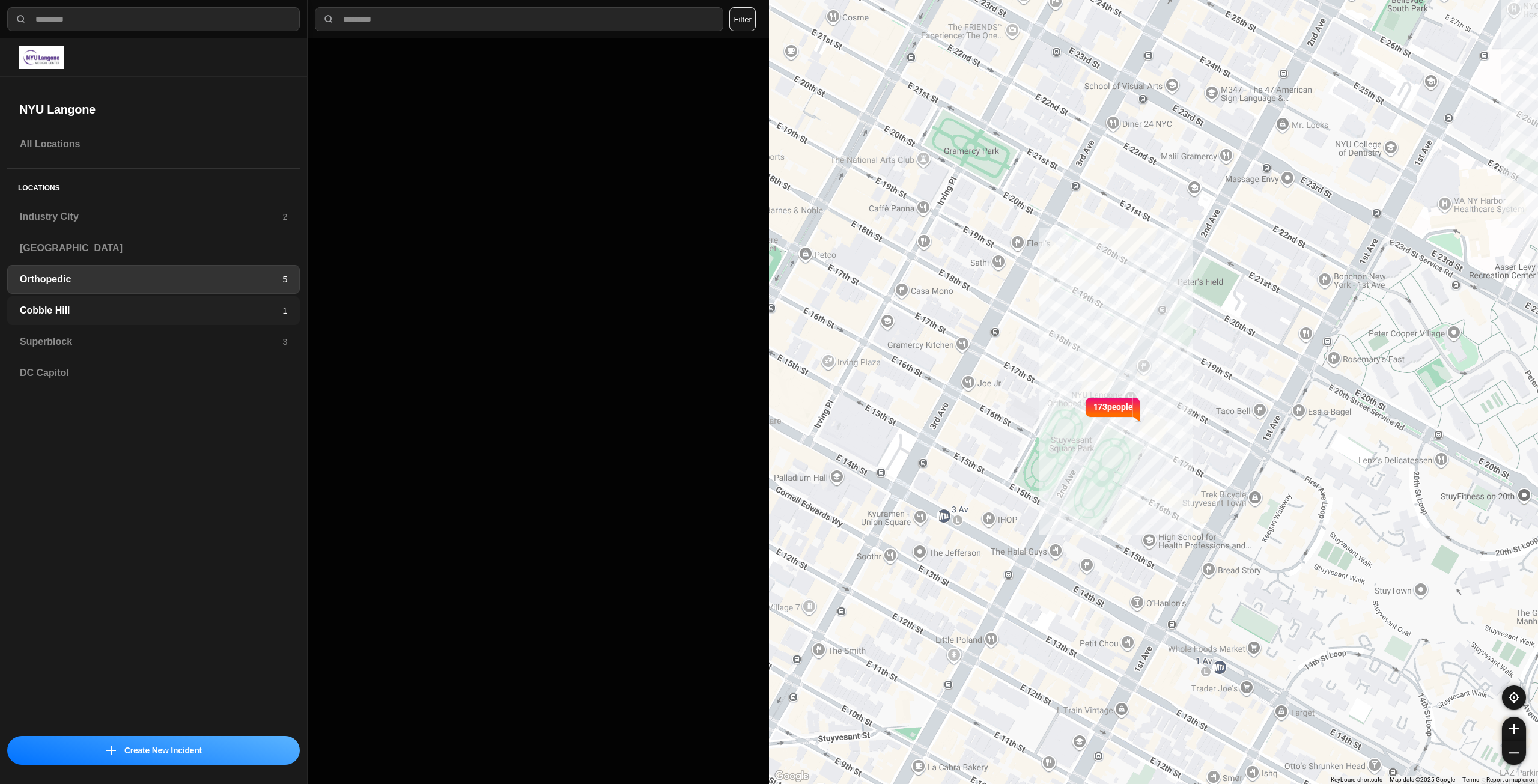
click at [36, 310] on h3 "Cobble Hill" at bounding box center [151, 310] width 262 height 14
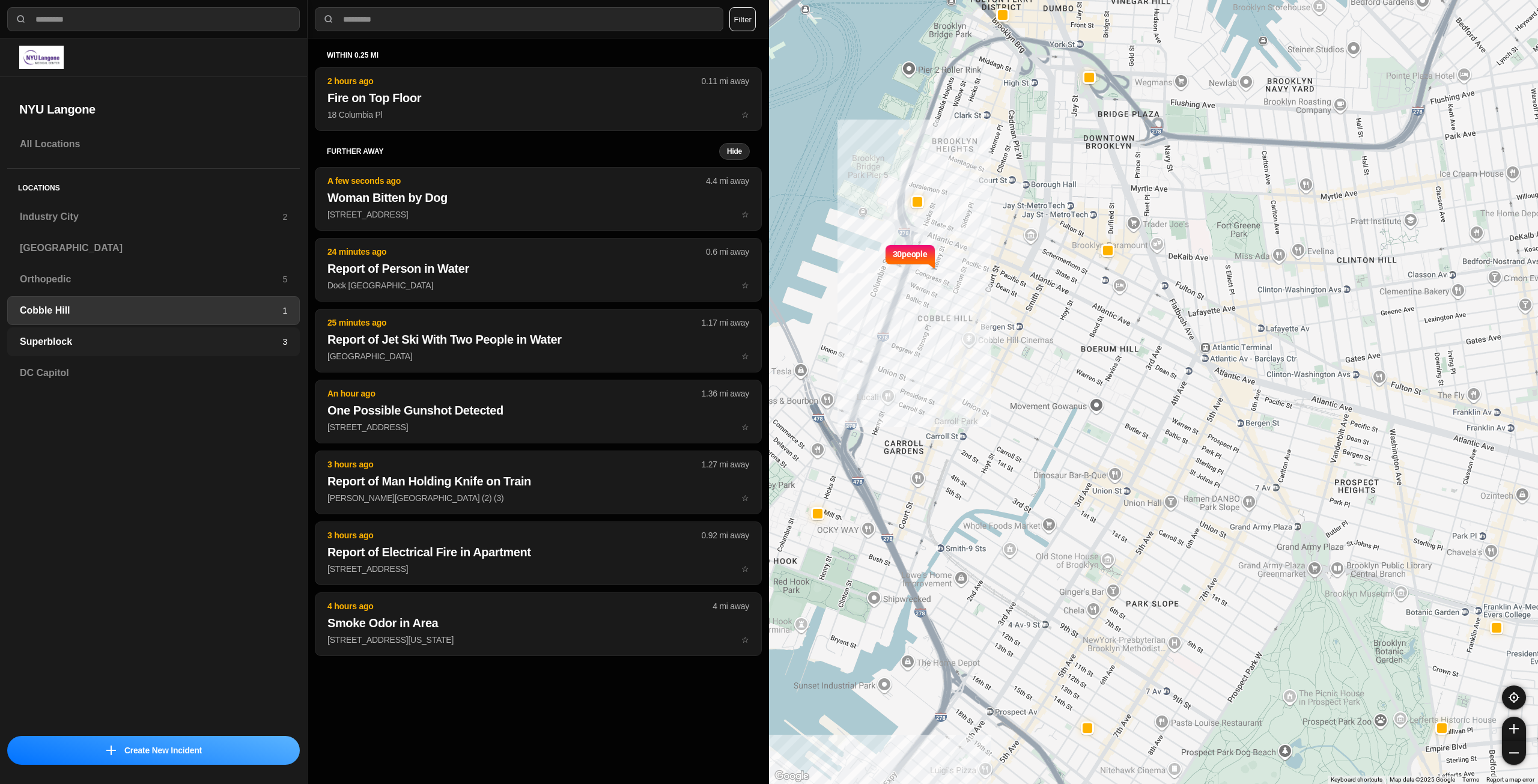
click at [33, 336] on h3 "Superblock" at bounding box center [151, 341] width 262 height 14
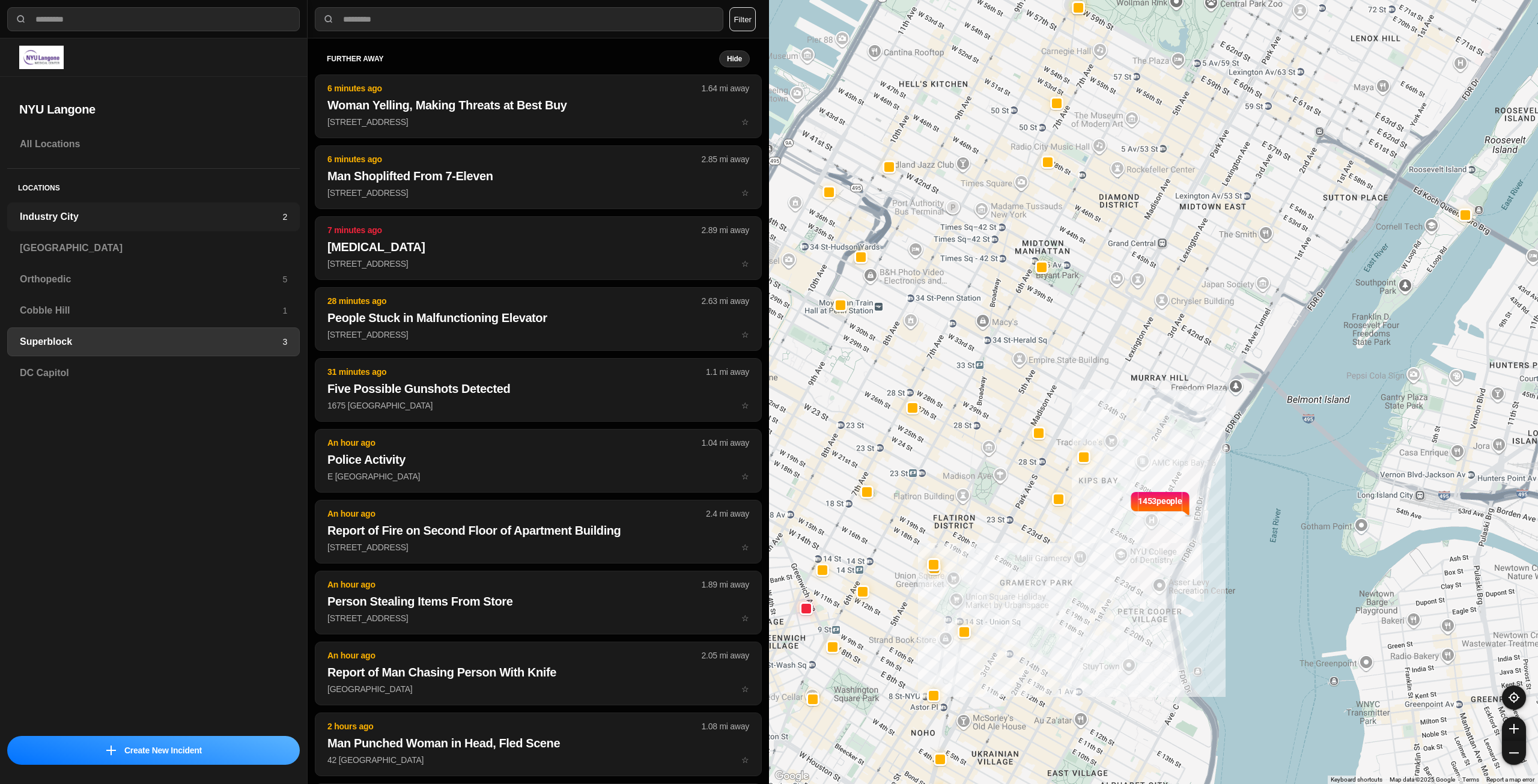
click at [198, 213] on h3 "Industry City" at bounding box center [151, 216] width 262 height 14
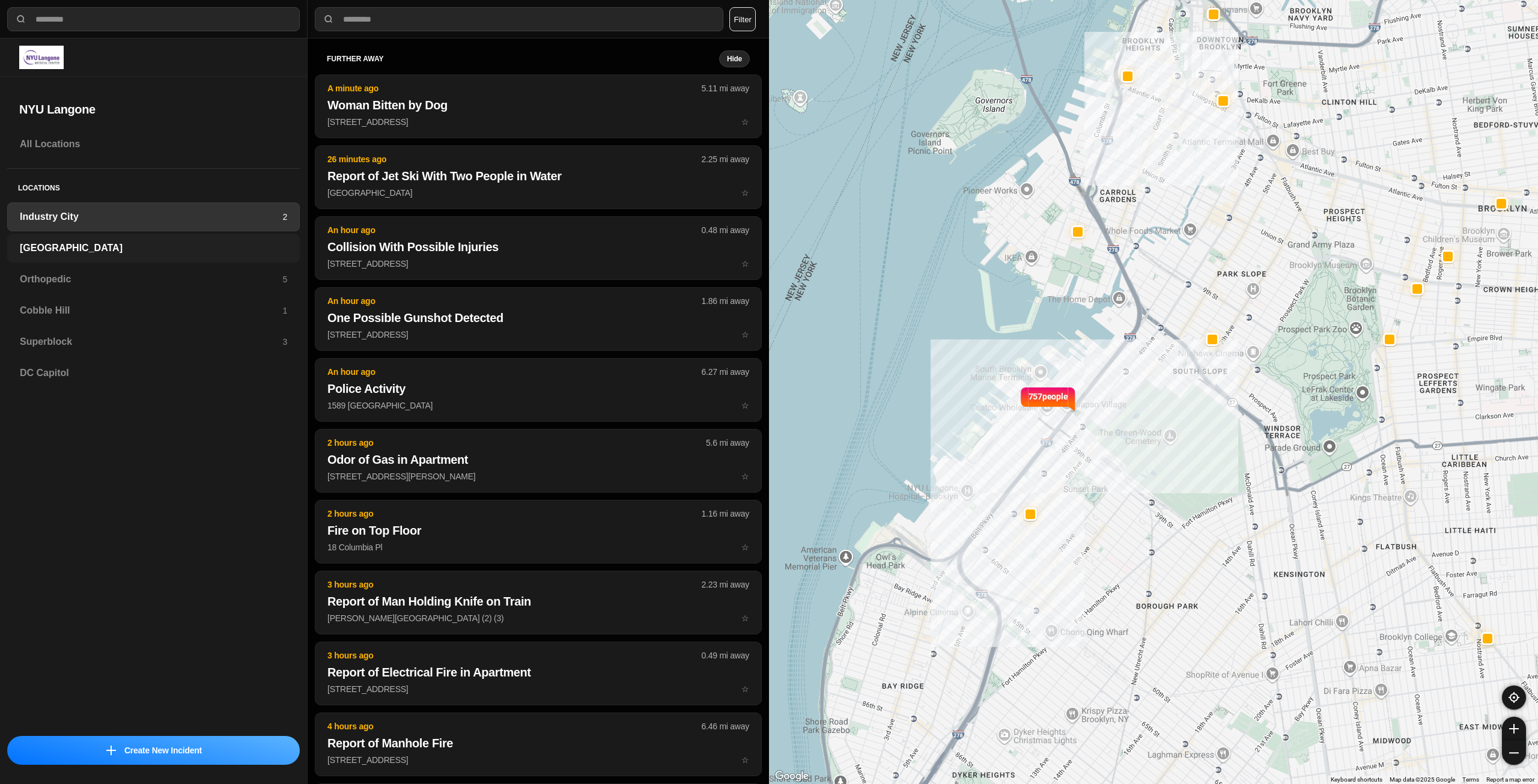
click at [205, 246] on h3 "[GEOGRAPHIC_DATA]" at bounding box center [153, 247] width 267 height 14
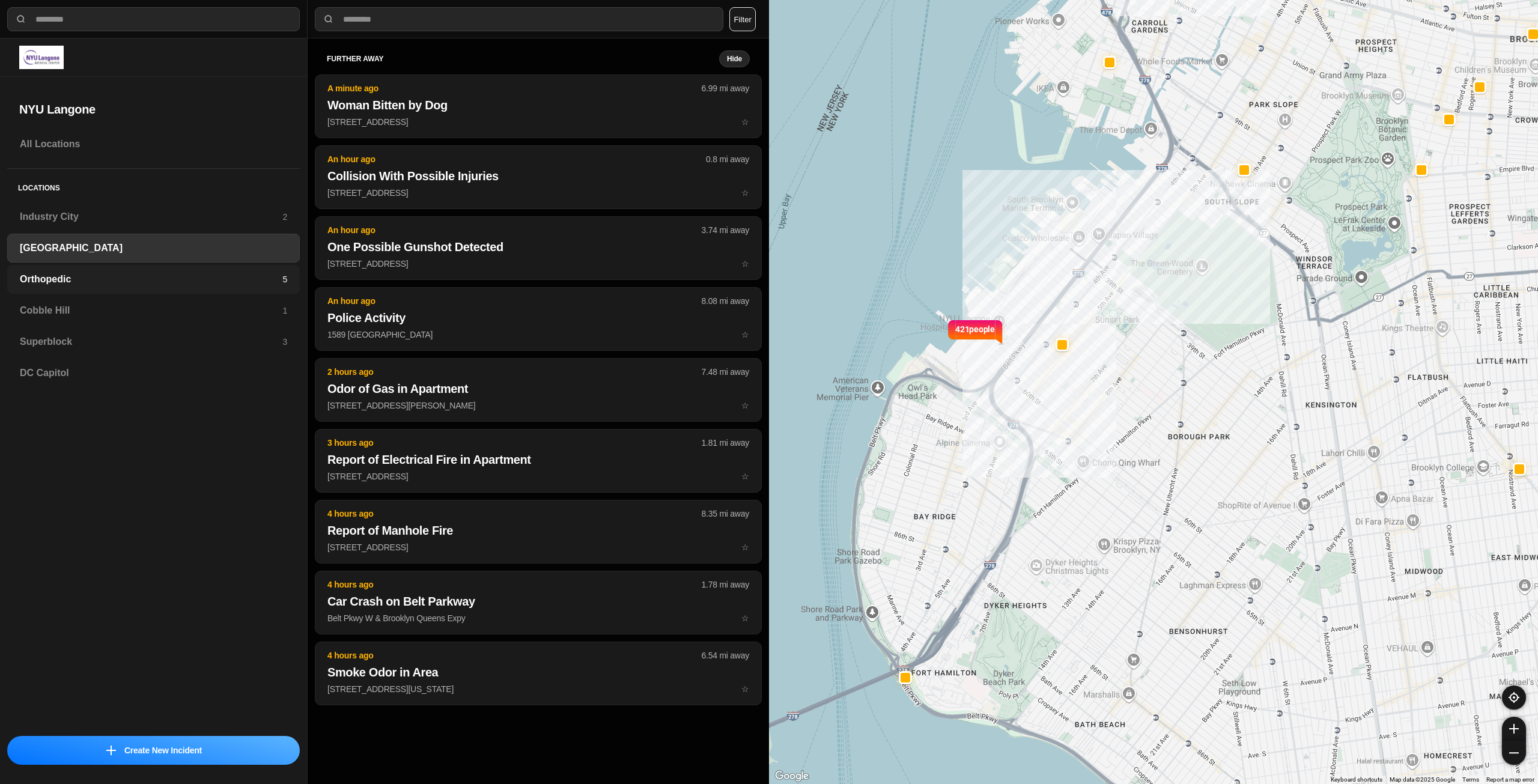
click at [177, 277] on h3 "Orthopedic" at bounding box center [151, 279] width 262 height 14
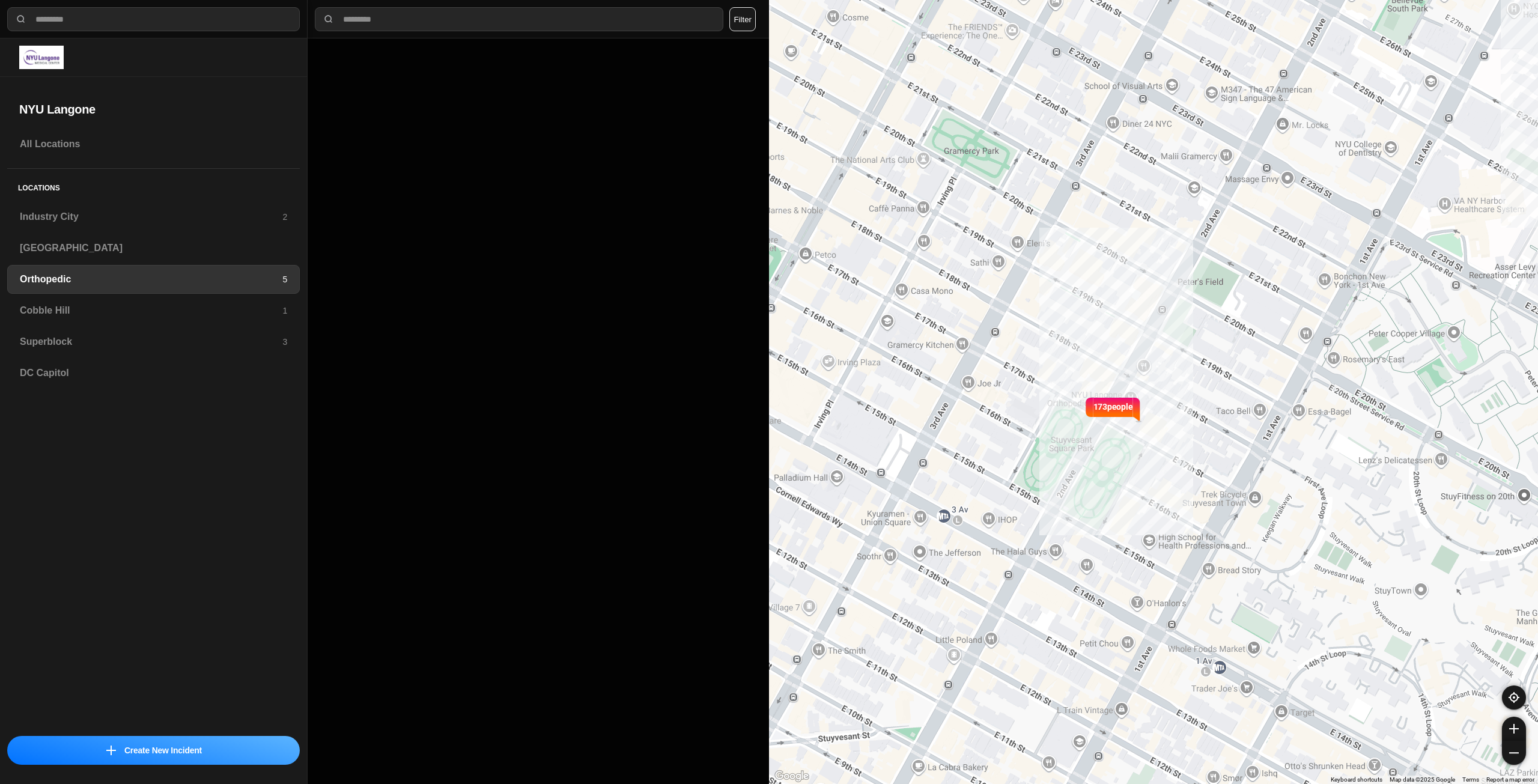
click at [159, 283] on h3 "Orthopedic" at bounding box center [151, 279] width 262 height 14
click at [152, 306] on h3 "Cobble Hill" at bounding box center [151, 310] width 262 height 14
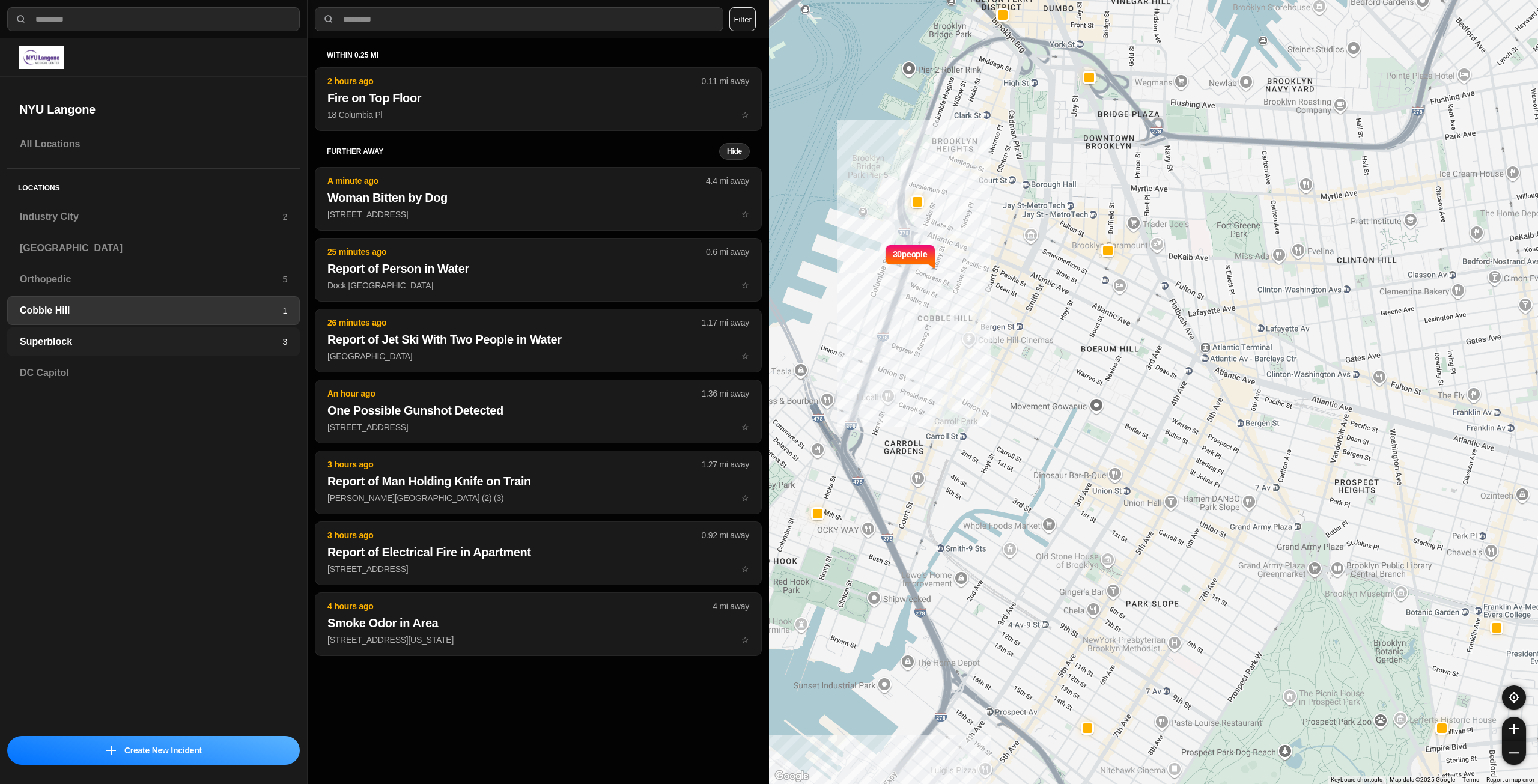
click at [45, 345] on h3 "Superblock" at bounding box center [151, 341] width 262 height 14
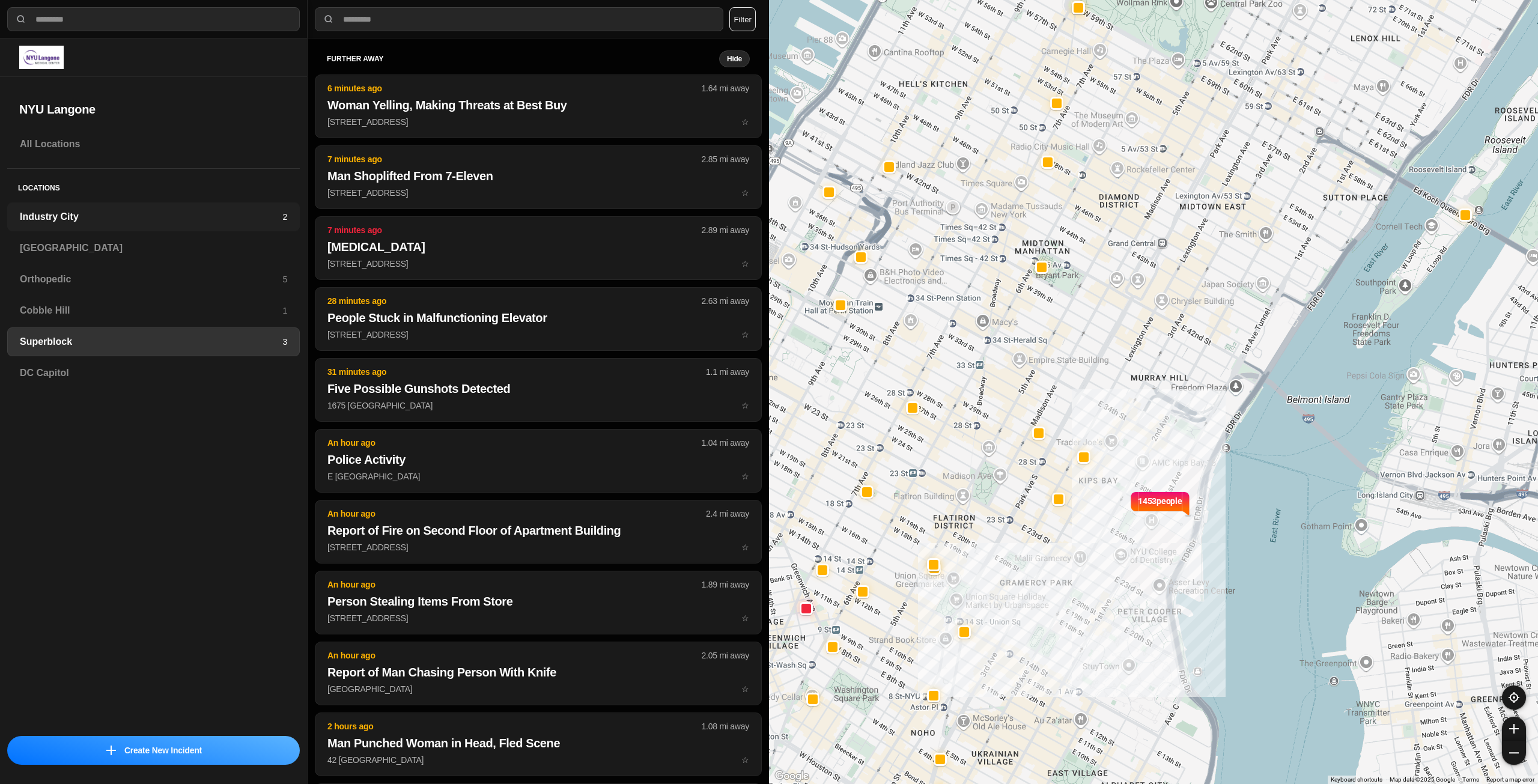
click at [85, 209] on div "Industry City 2" at bounding box center [154, 217] width 292 height 29
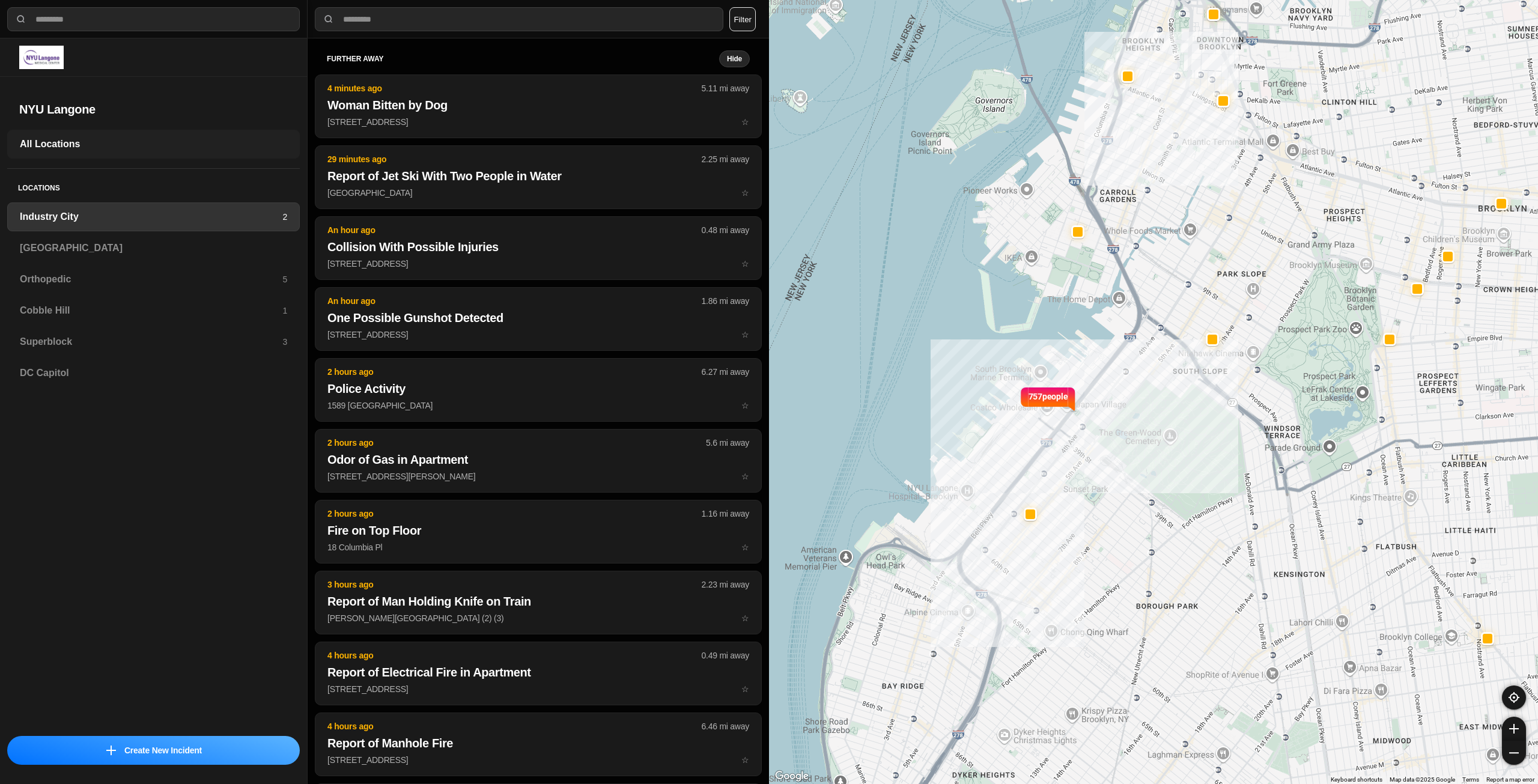
click at [150, 144] on h3 "All Locations" at bounding box center [153, 143] width 267 height 14
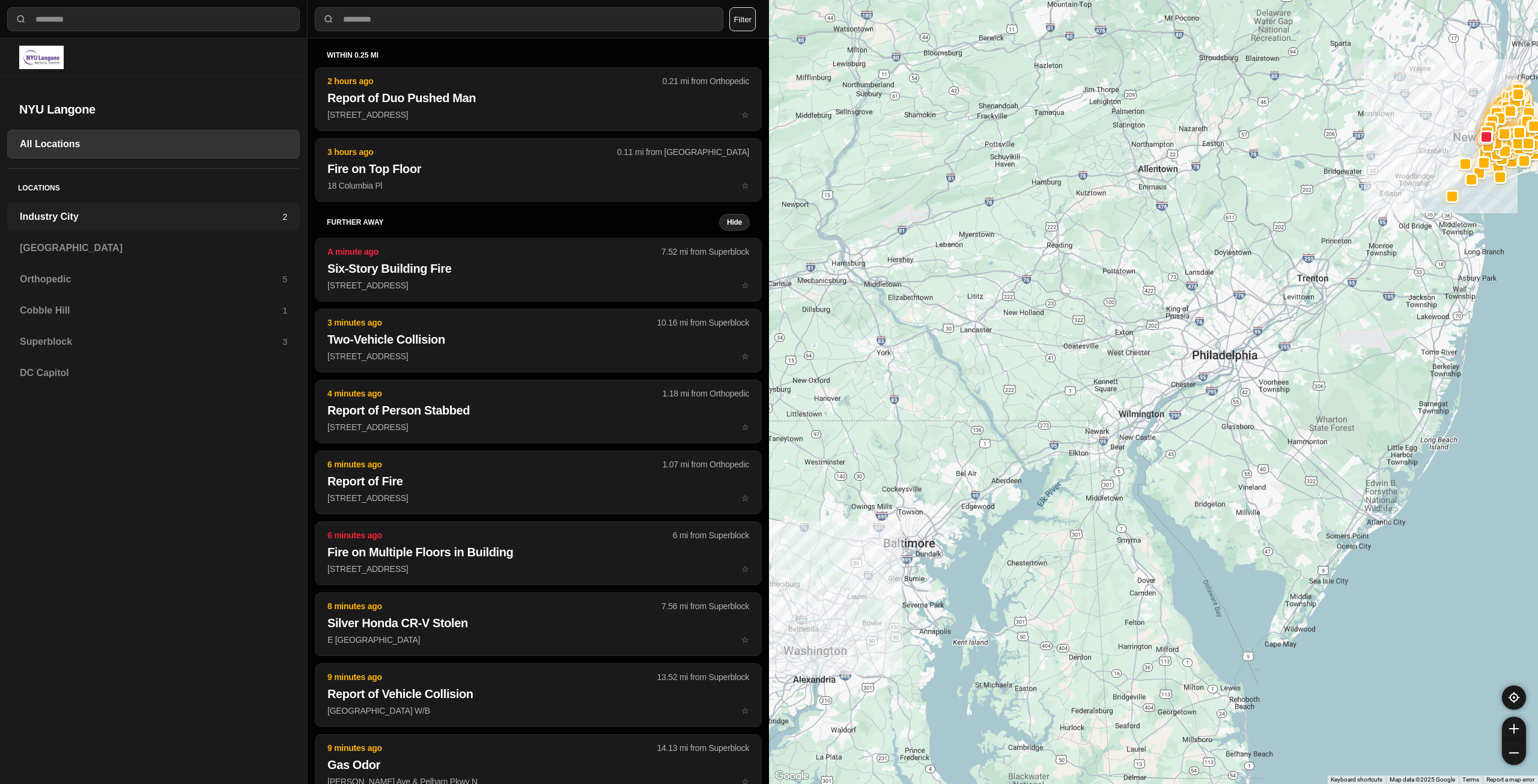
click at [58, 216] on h3 "Industry City" at bounding box center [151, 216] width 262 height 14
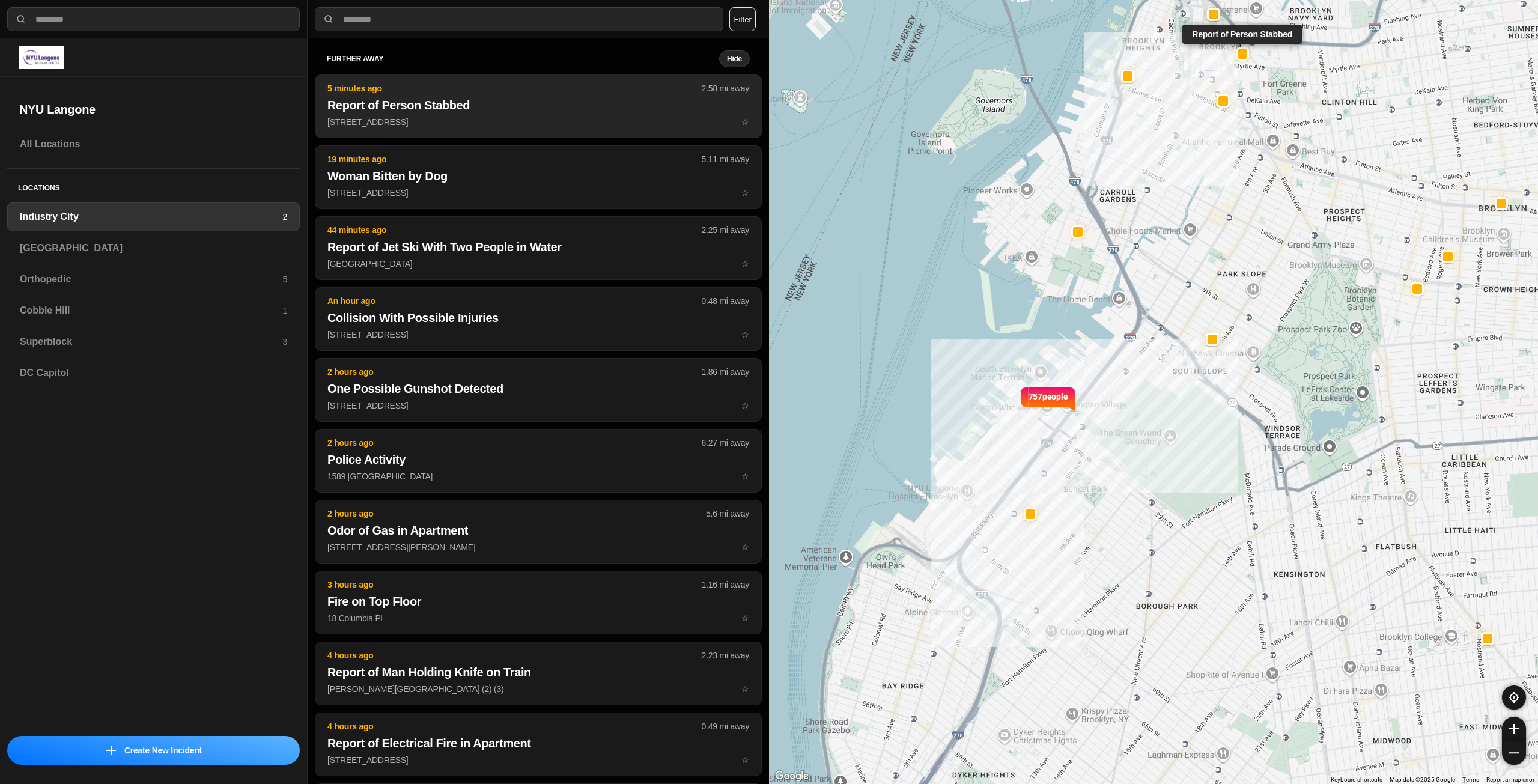
click at [436, 108] on h2 "Report of Person Stabbed" at bounding box center [538, 105] width 421 height 17
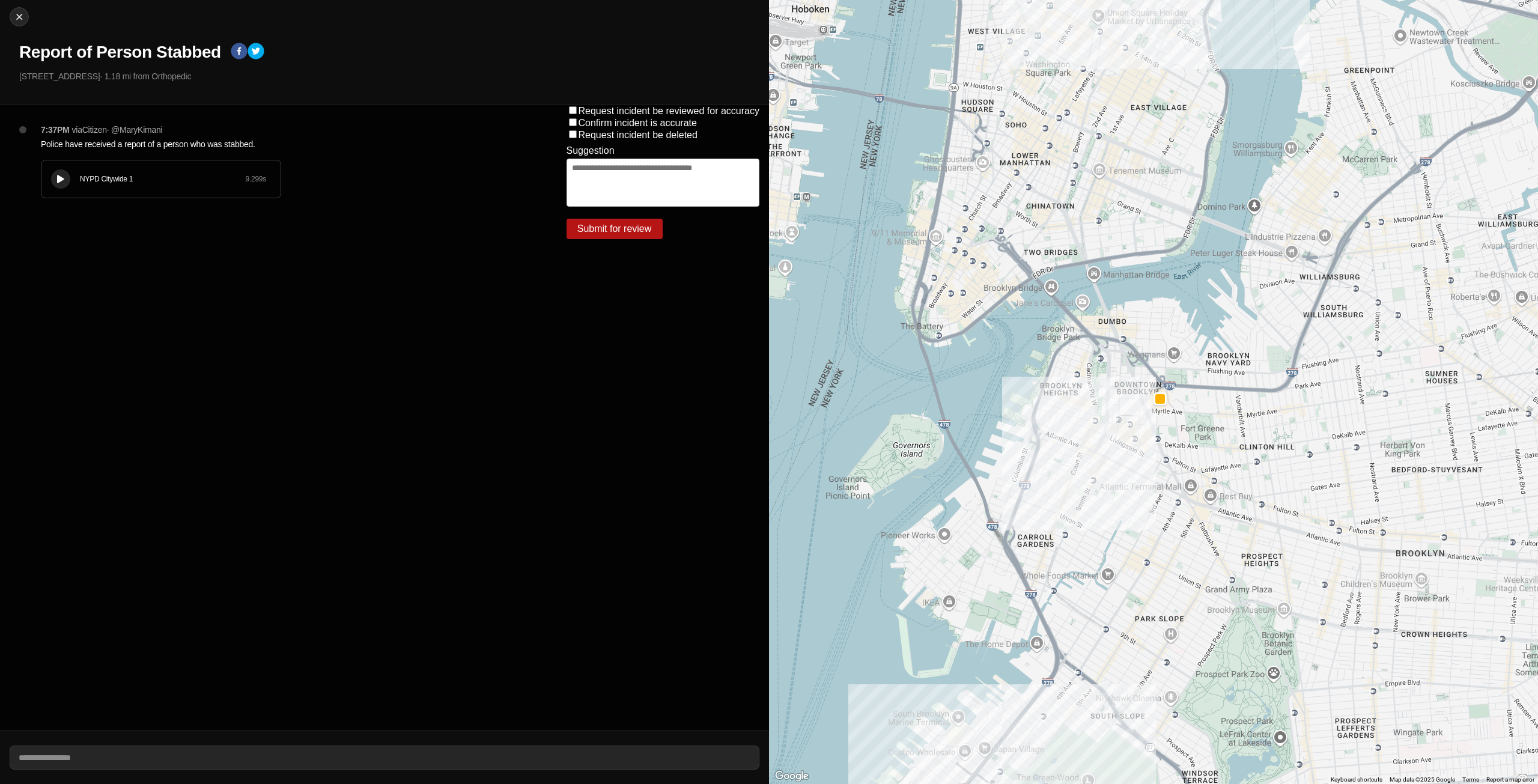
click at [57, 179] on div at bounding box center [60, 179] width 12 height 9
click at [18, 20] on img at bounding box center [19, 17] width 12 height 12
select select "*"
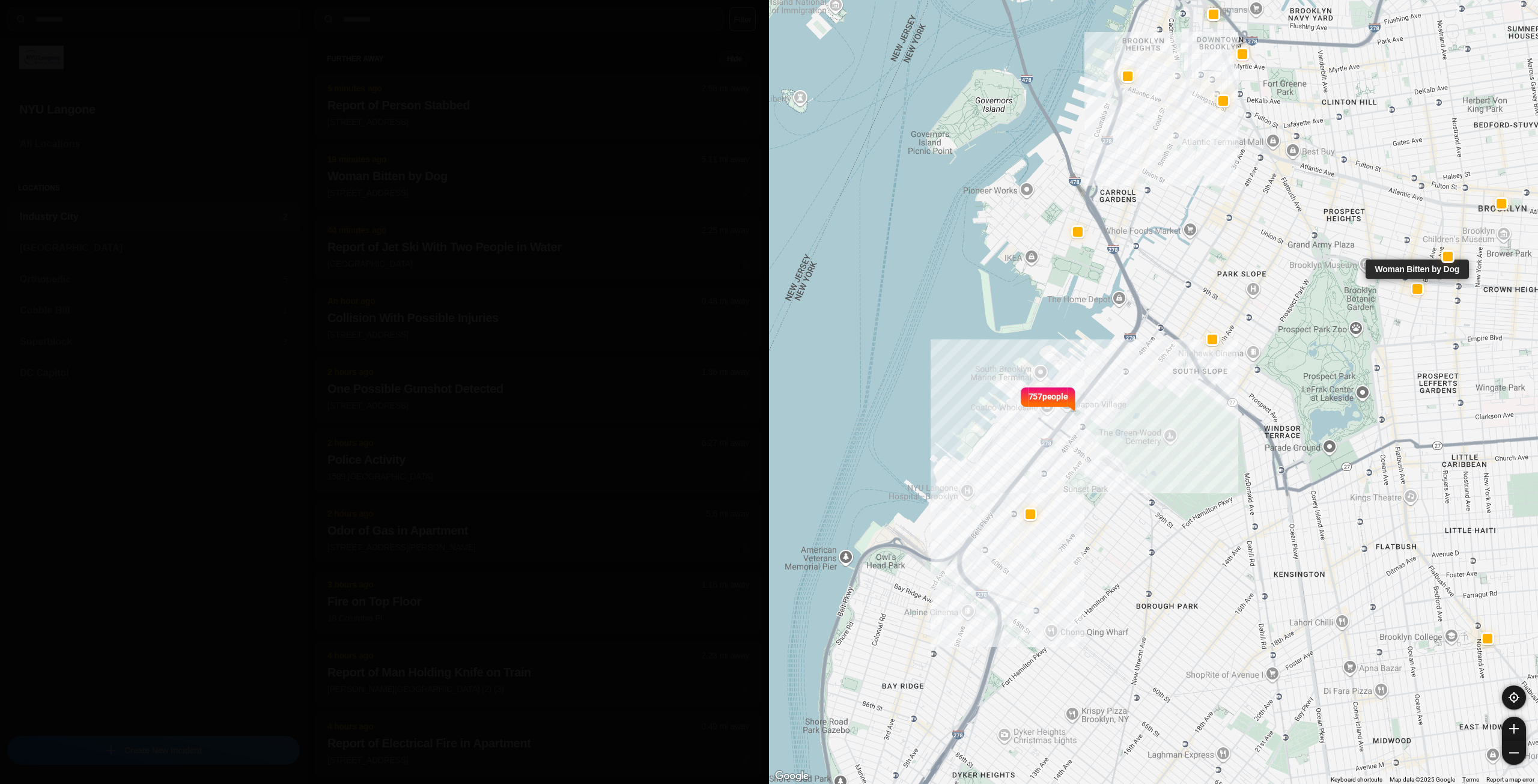
click at [525, 190] on p "[STREET_ADDRESS] ☆" at bounding box center [538, 193] width 421 height 12
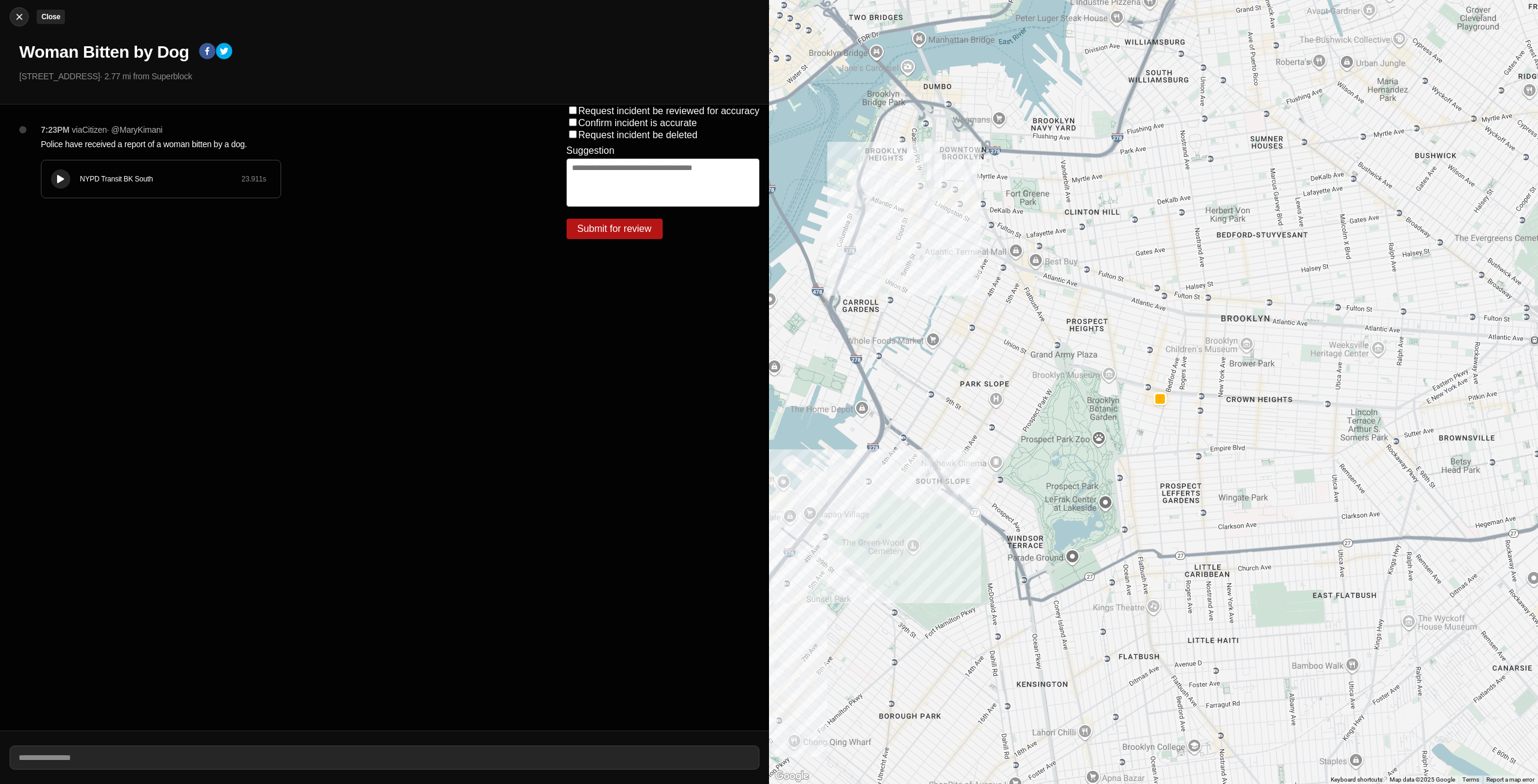
click at [23, 16] on img at bounding box center [19, 17] width 12 height 12
select select "*"
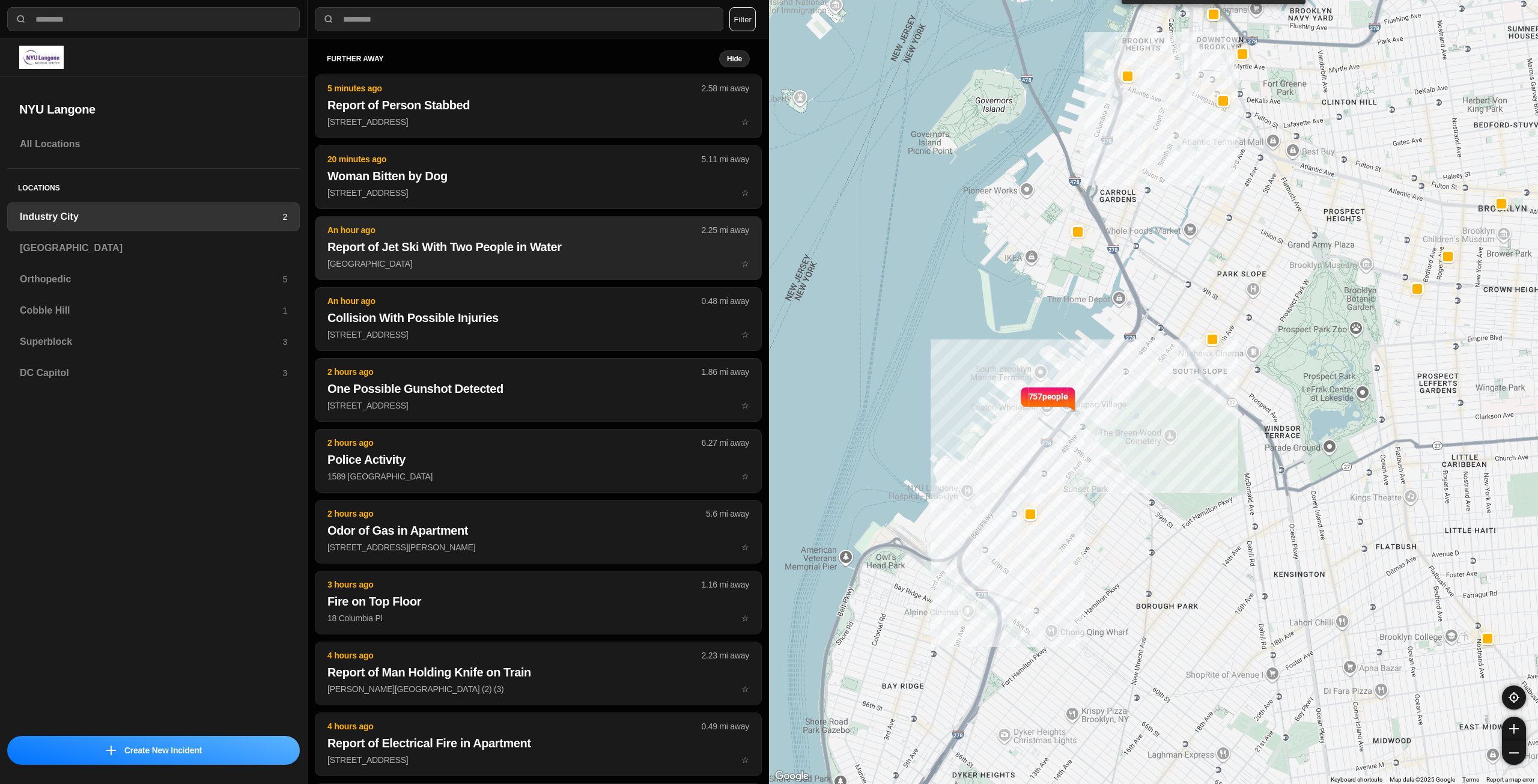
click at [382, 261] on p "Manhattan Bridge & Sands St ☆" at bounding box center [538, 263] width 421 height 12
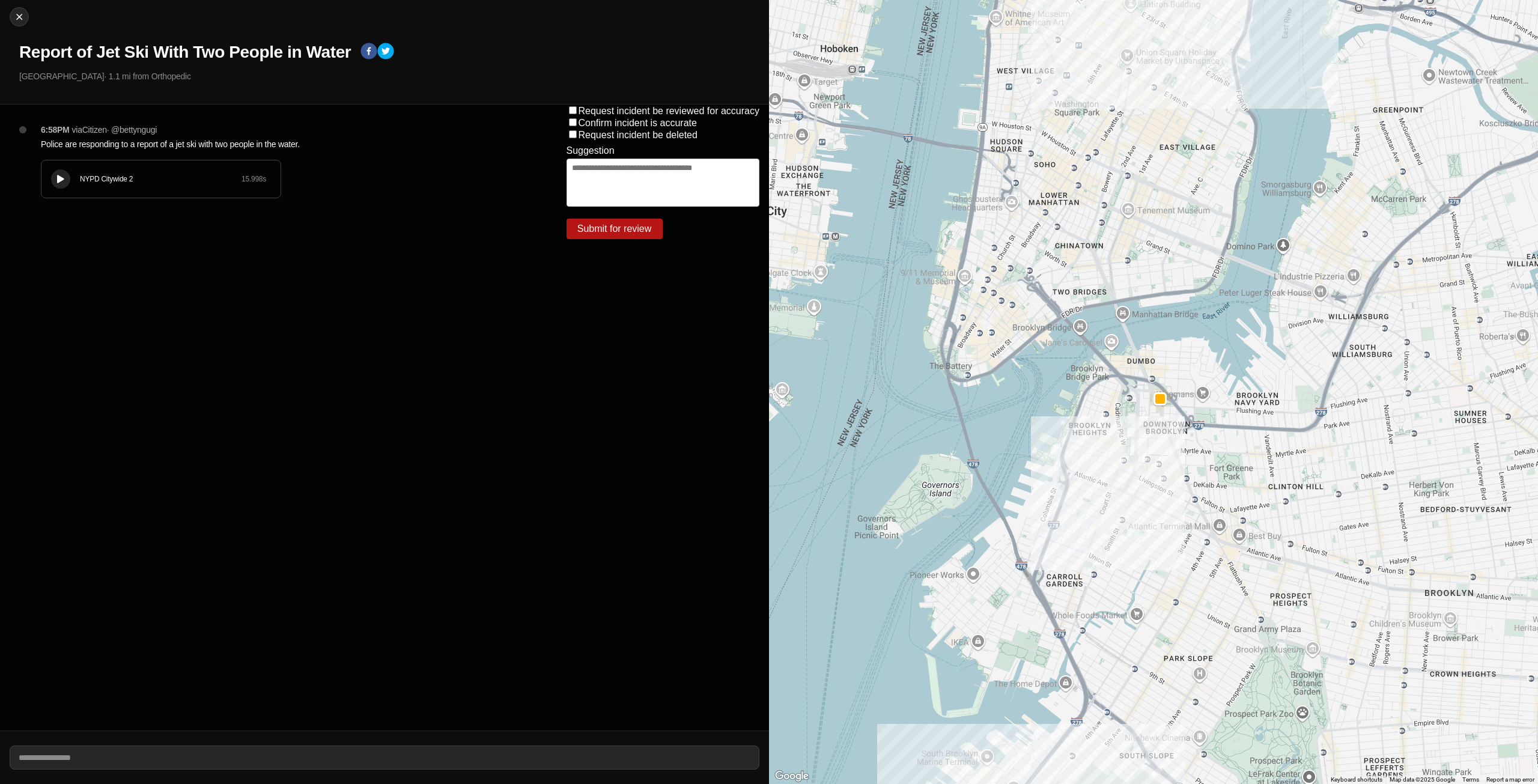
click at [51, 179] on button at bounding box center [60, 179] width 20 height 20
click at [16, 14] on img at bounding box center [19, 17] width 12 height 12
select select "*"
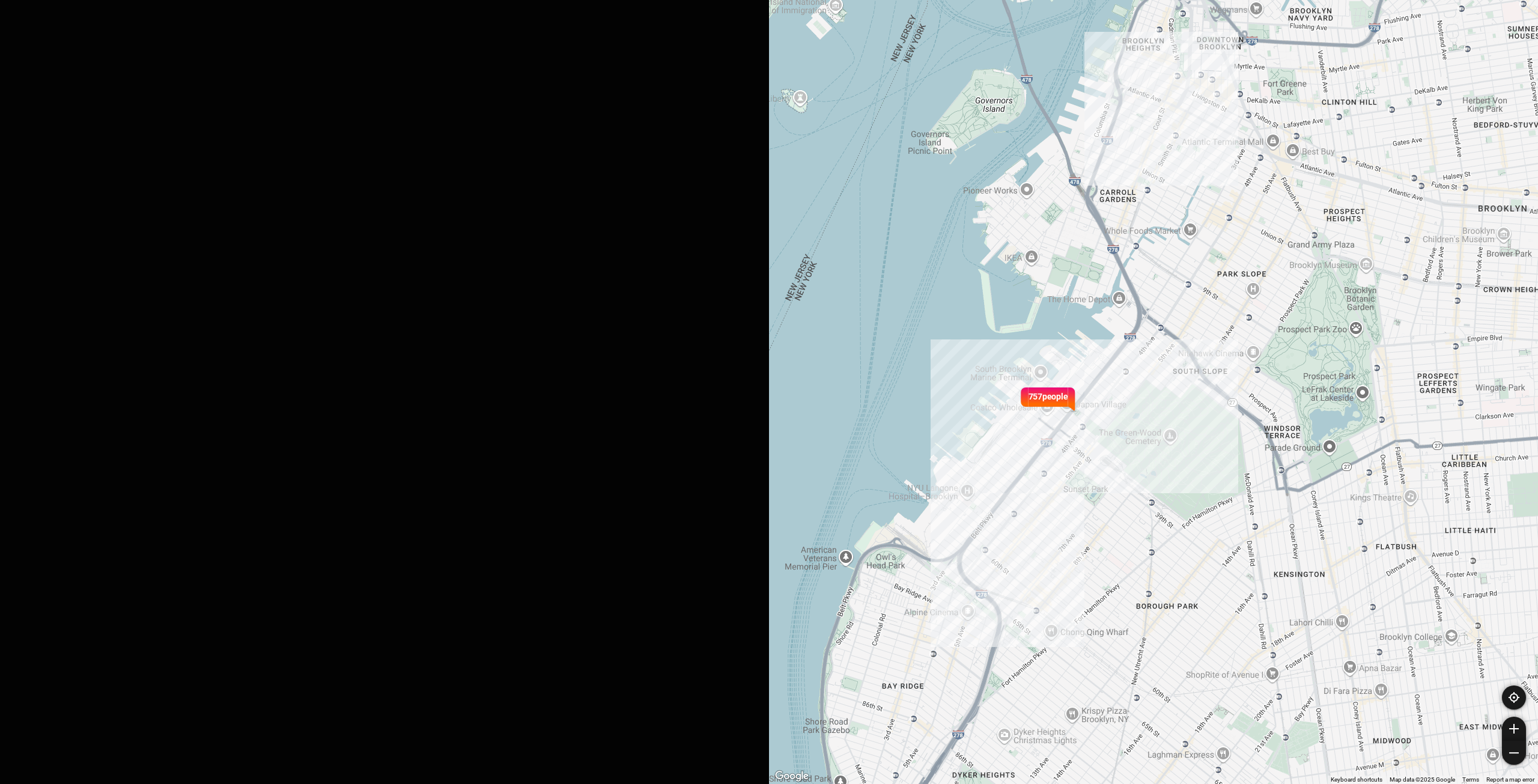
click at [56, 250] on h3 "[GEOGRAPHIC_DATA]" at bounding box center [153, 247] width 267 height 14
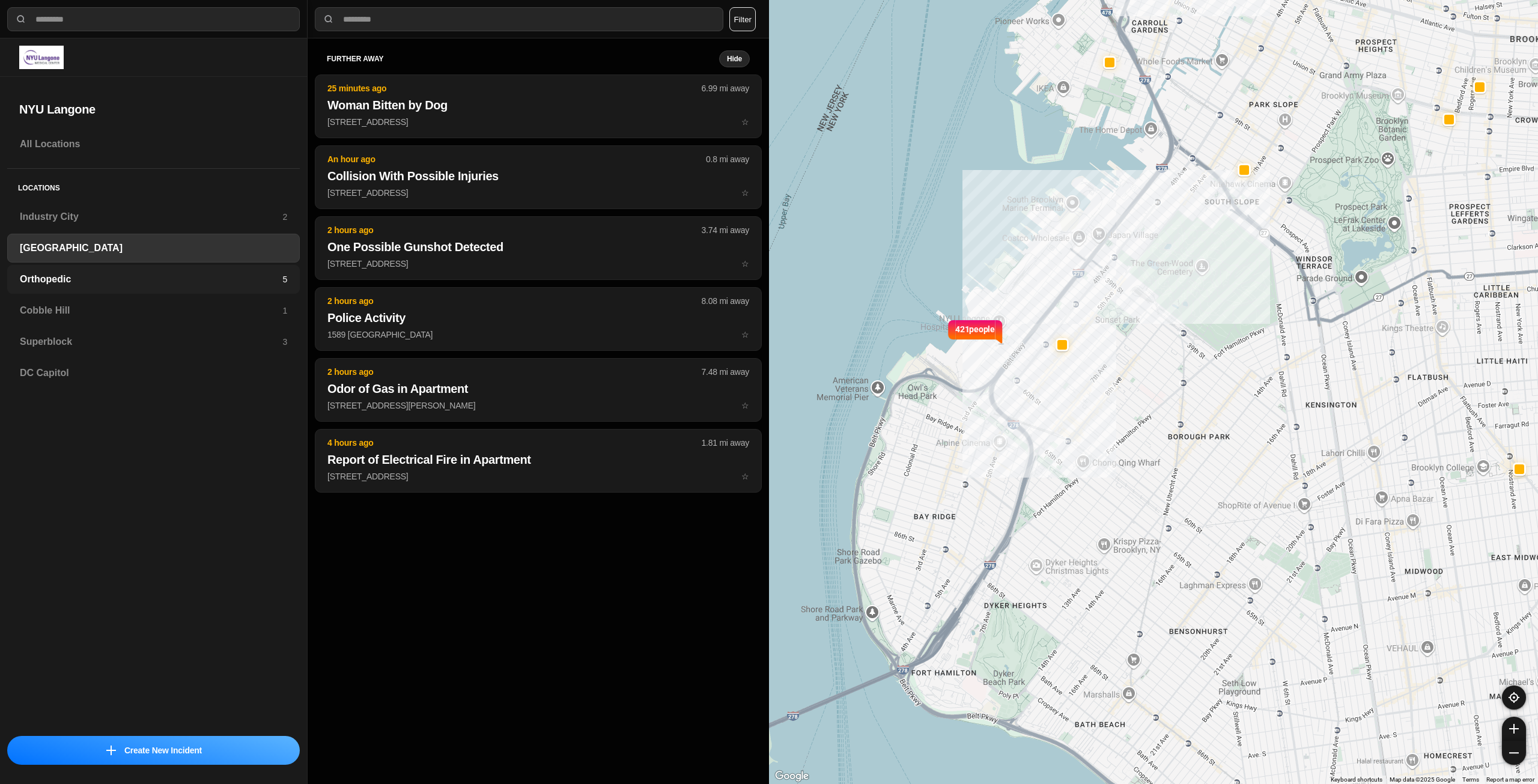
click at [180, 279] on h3 "Orthopedic" at bounding box center [151, 279] width 262 height 14
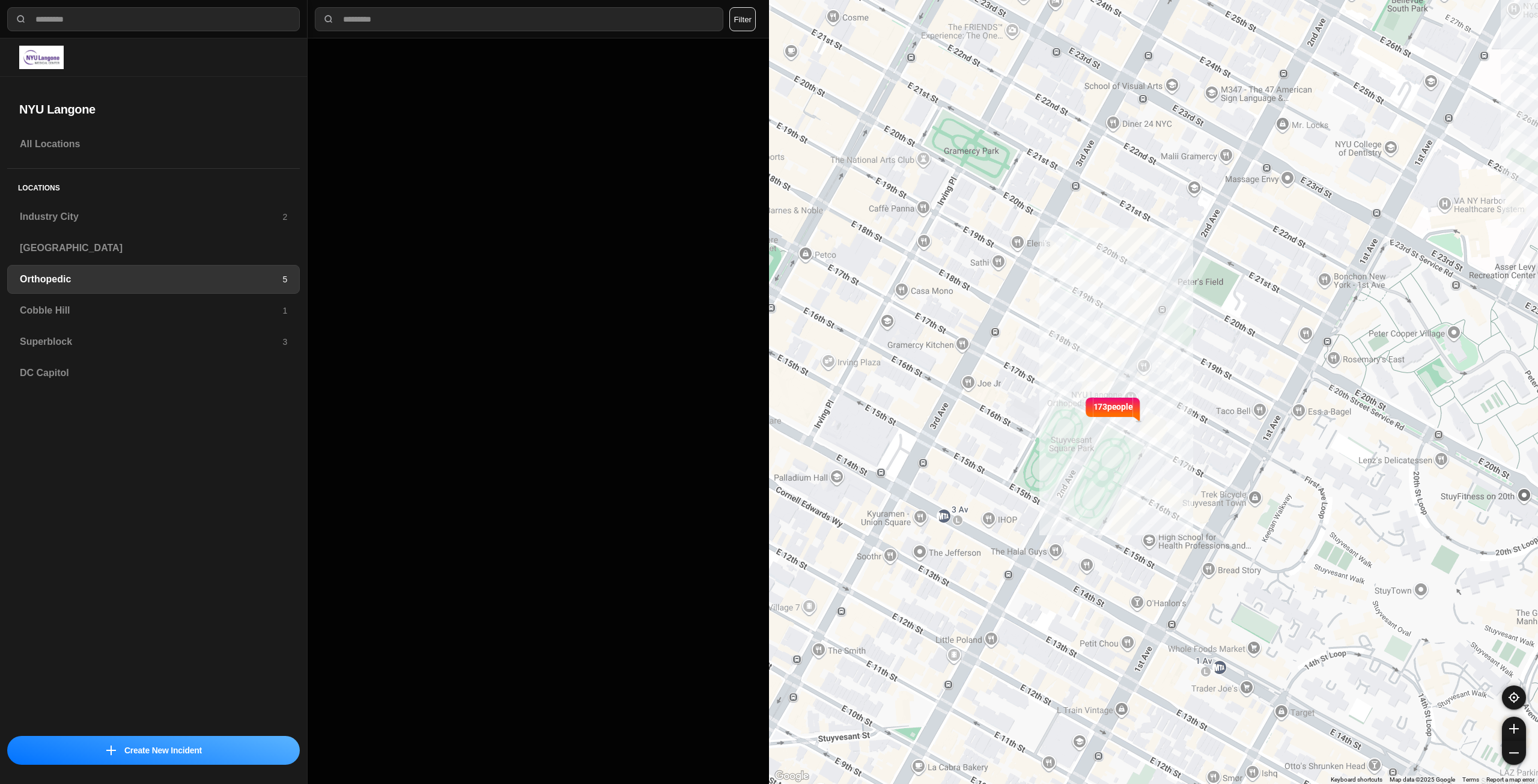
click at [60, 277] on h3 "Orthopedic" at bounding box center [151, 279] width 262 height 14
click at [65, 277] on h3 "Orthopedic" at bounding box center [151, 279] width 262 height 14
click at [89, 303] on h3 "Cobble Hill" at bounding box center [151, 310] width 262 height 14
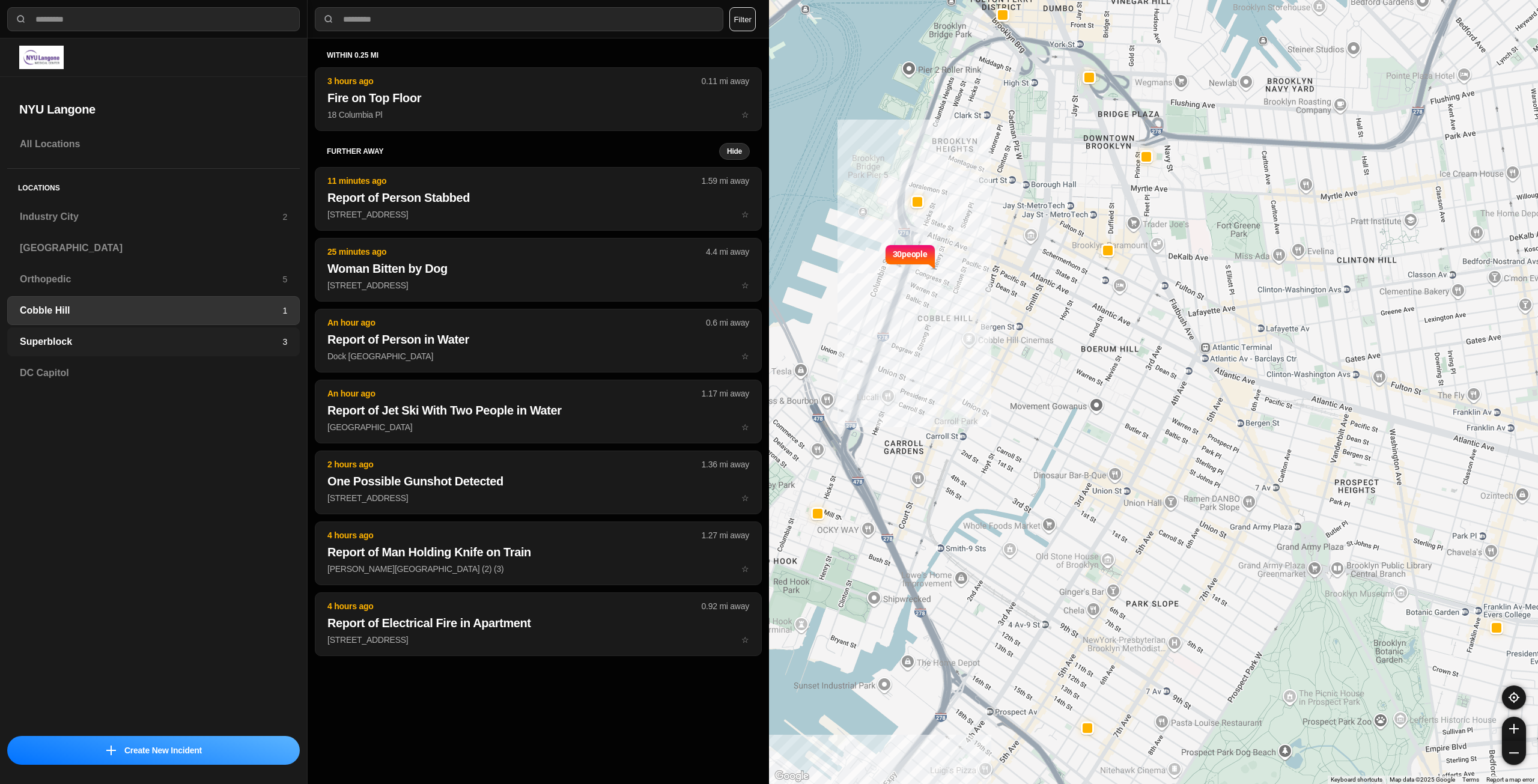
click at [83, 340] on h3 "Superblock" at bounding box center [151, 341] width 262 height 14
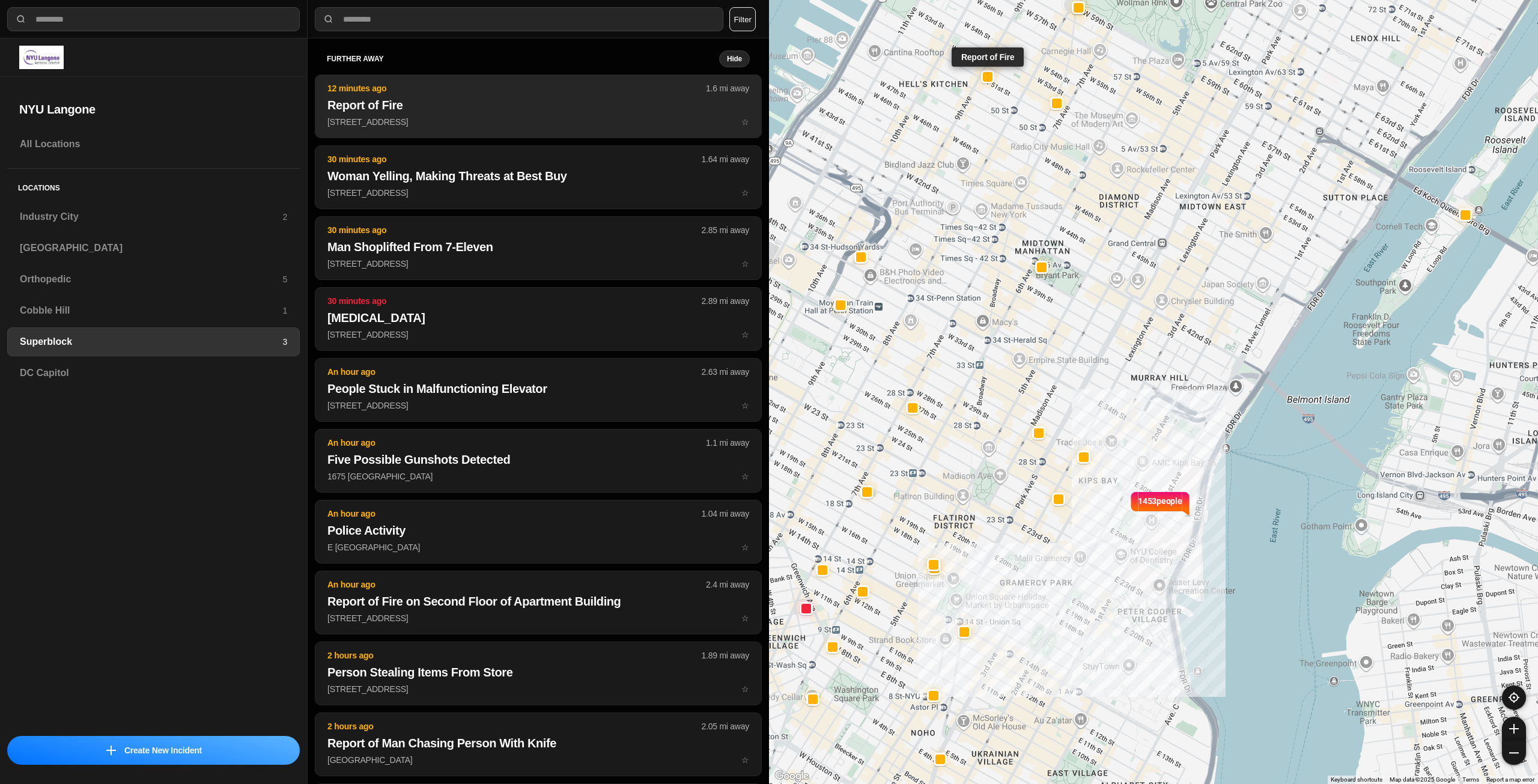
click at [622, 110] on h2 "Report of Fire" at bounding box center [538, 105] width 421 height 17
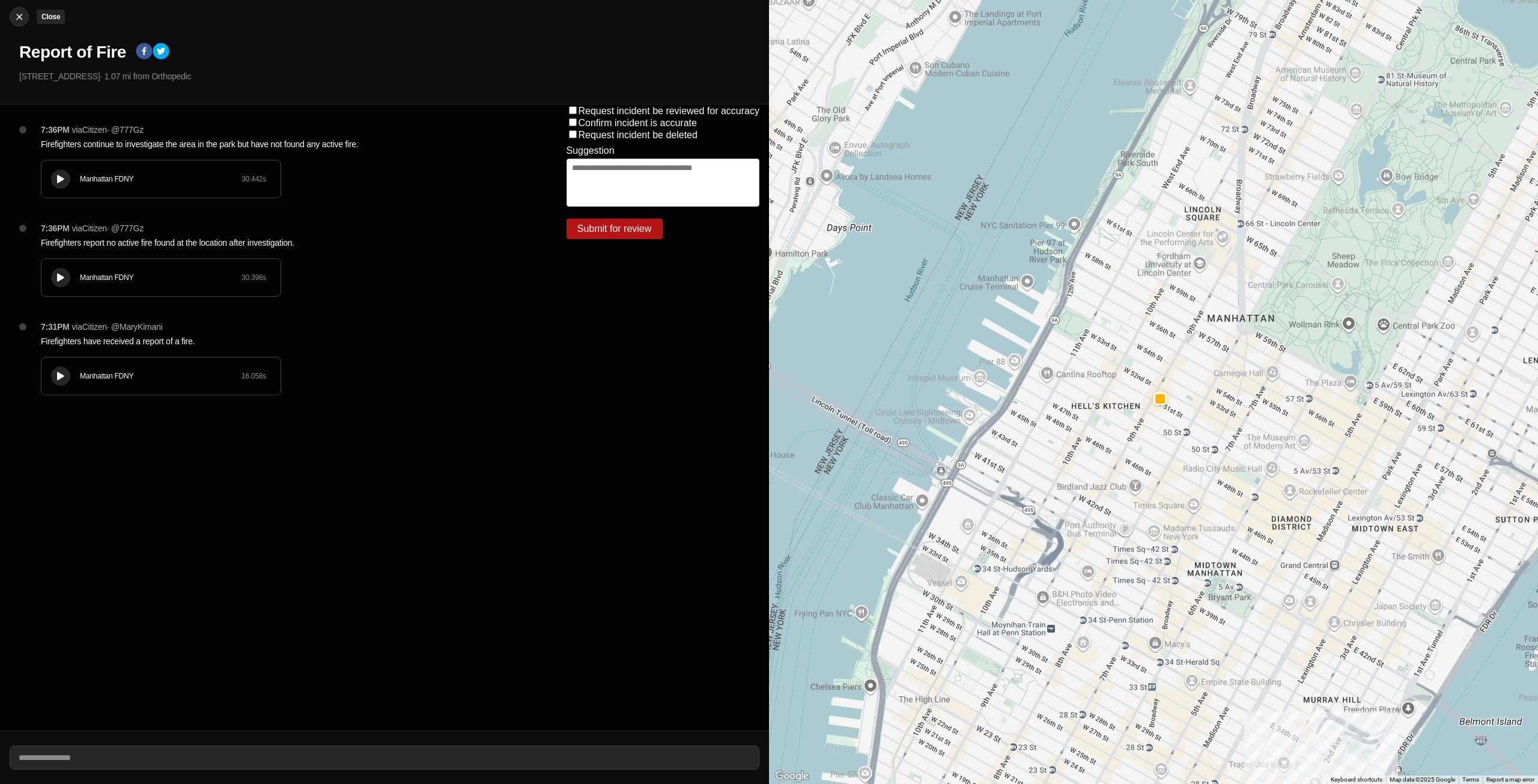
click at [15, 18] on img at bounding box center [19, 17] width 12 height 12
select select "*"
